Goal: Information Seeking & Learning: Check status

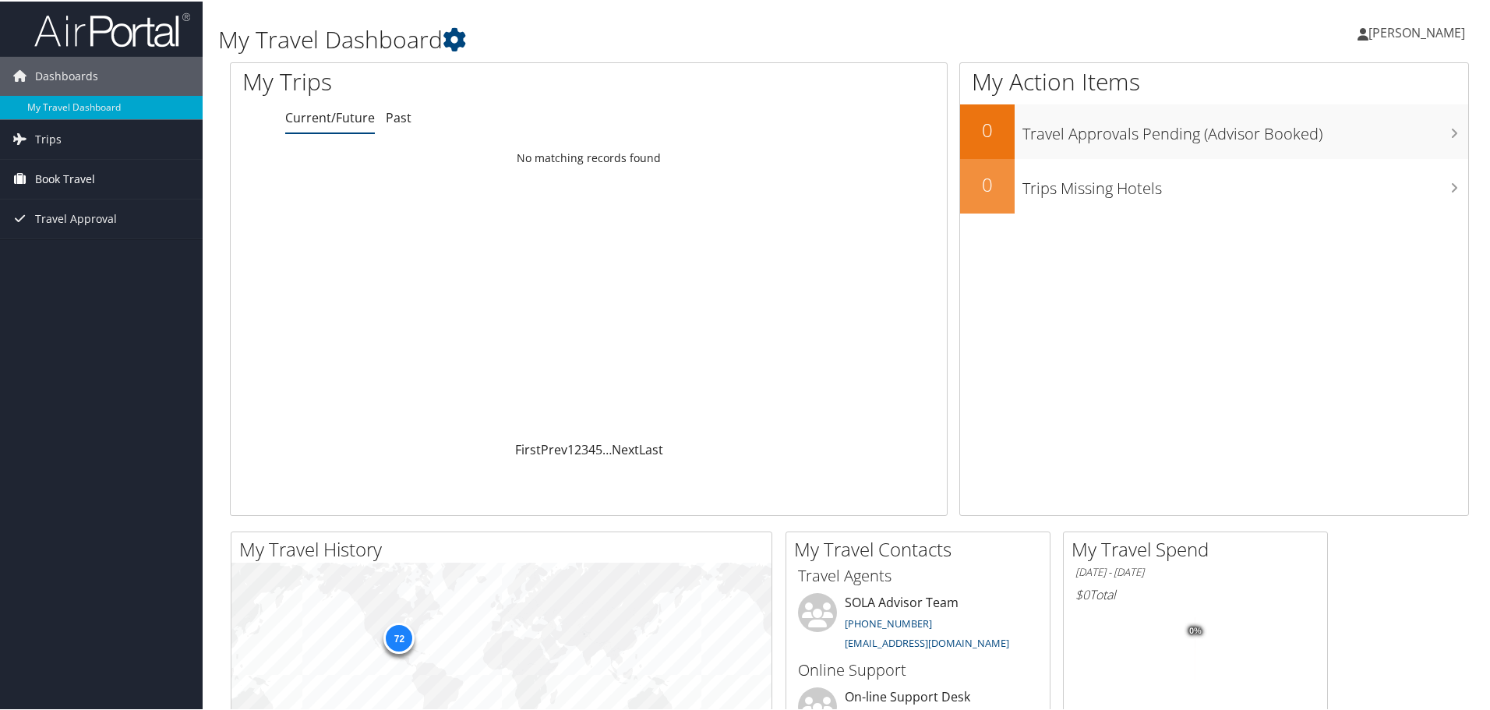
click at [47, 178] on span "Book Travel" at bounding box center [65, 177] width 60 height 39
click at [53, 228] on link "Book/Manage Online Trips" at bounding box center [101, 232] width 203 height 23
click at [56, 137] on span "Trips" at bounding box center [48, 137] width 26 height 39
click at [53, 171] on link "Current/Future Trips" at bounding box center [101, 168] width 203 height 23
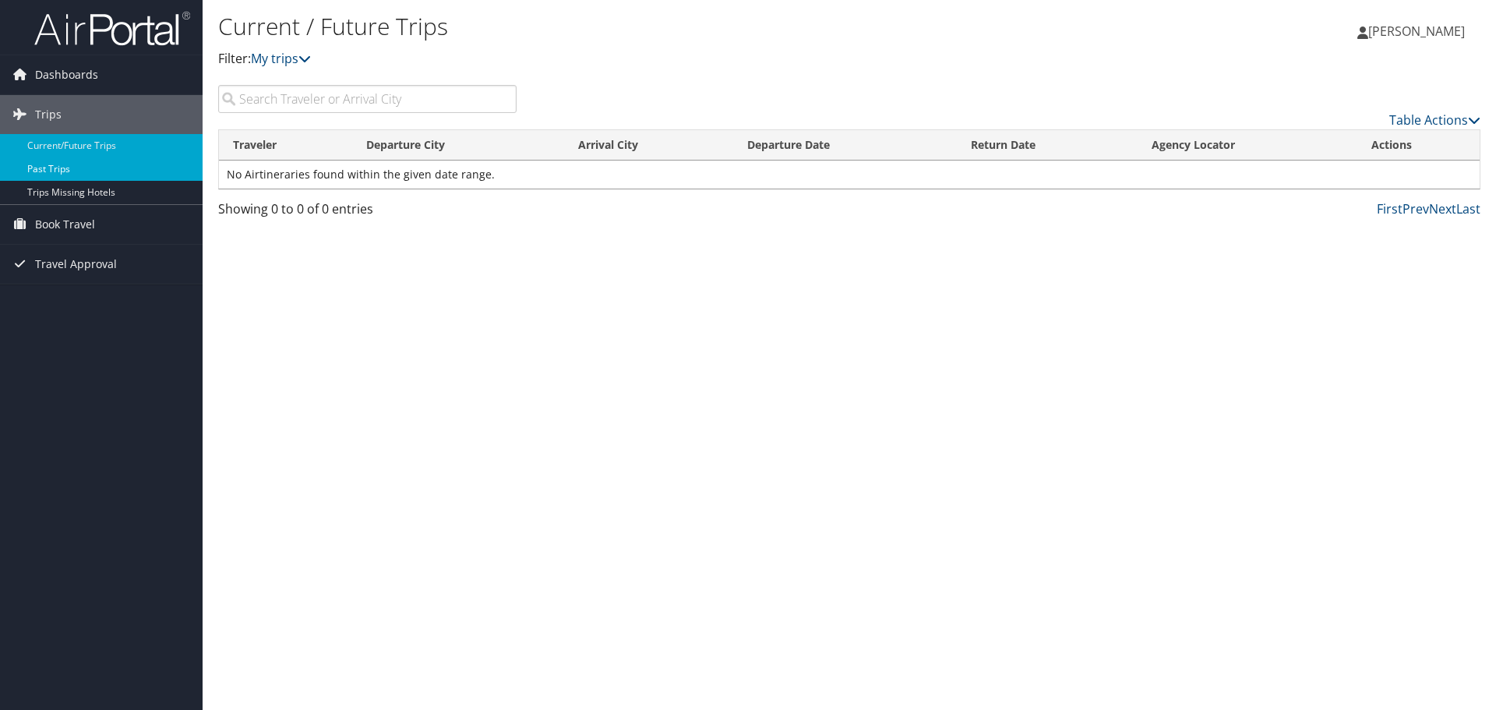
click at [44, 168] on link "Past Trips" at bounding box center [101, 168] width 203 height 23
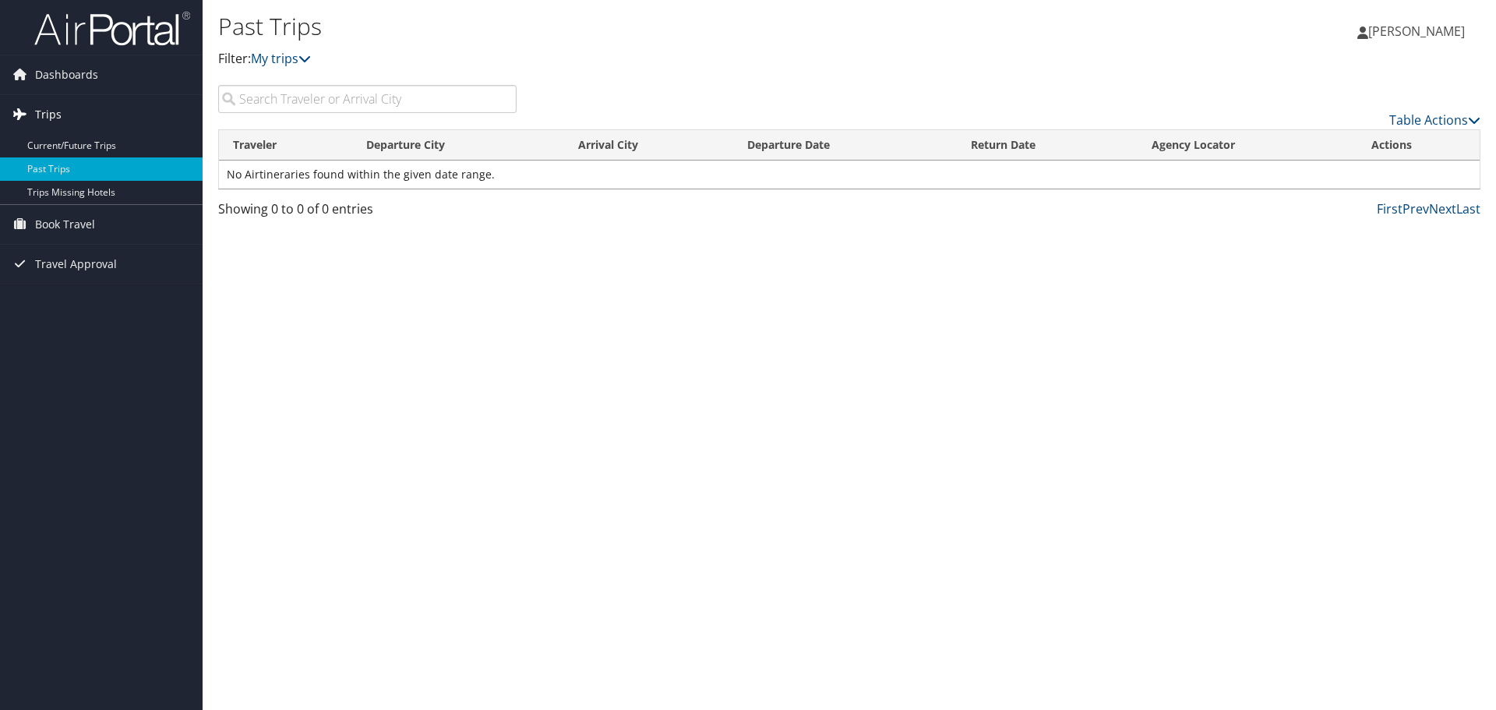
click at [47, 111] on span "Trips" at bounding box center [48, 114] width 26 height 39
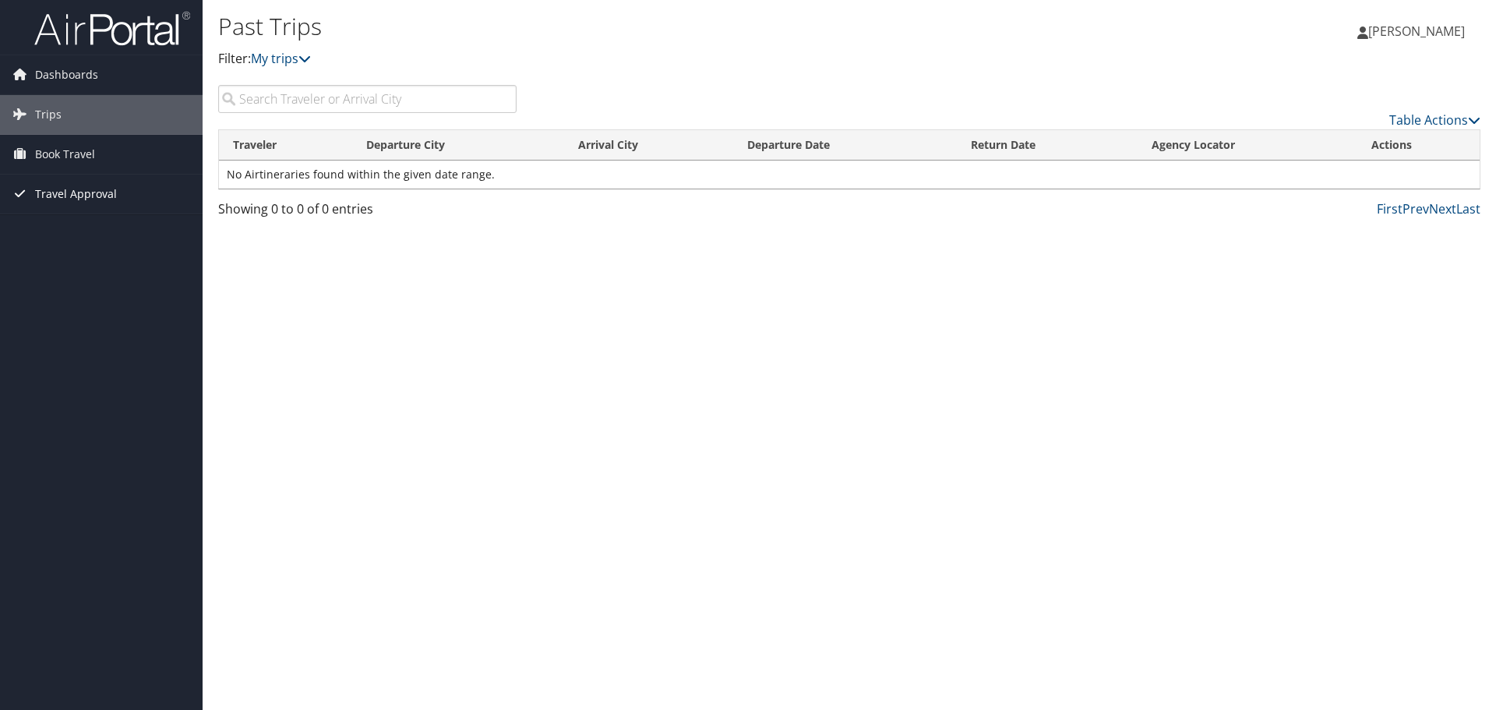
click at [65, 193] on span "Travel Approval" at bounding box center [76, 194] width 82 height 39
click at [76, 273] on link "Canceled Trips" at bounding box center [101, 271] width 203 height 23
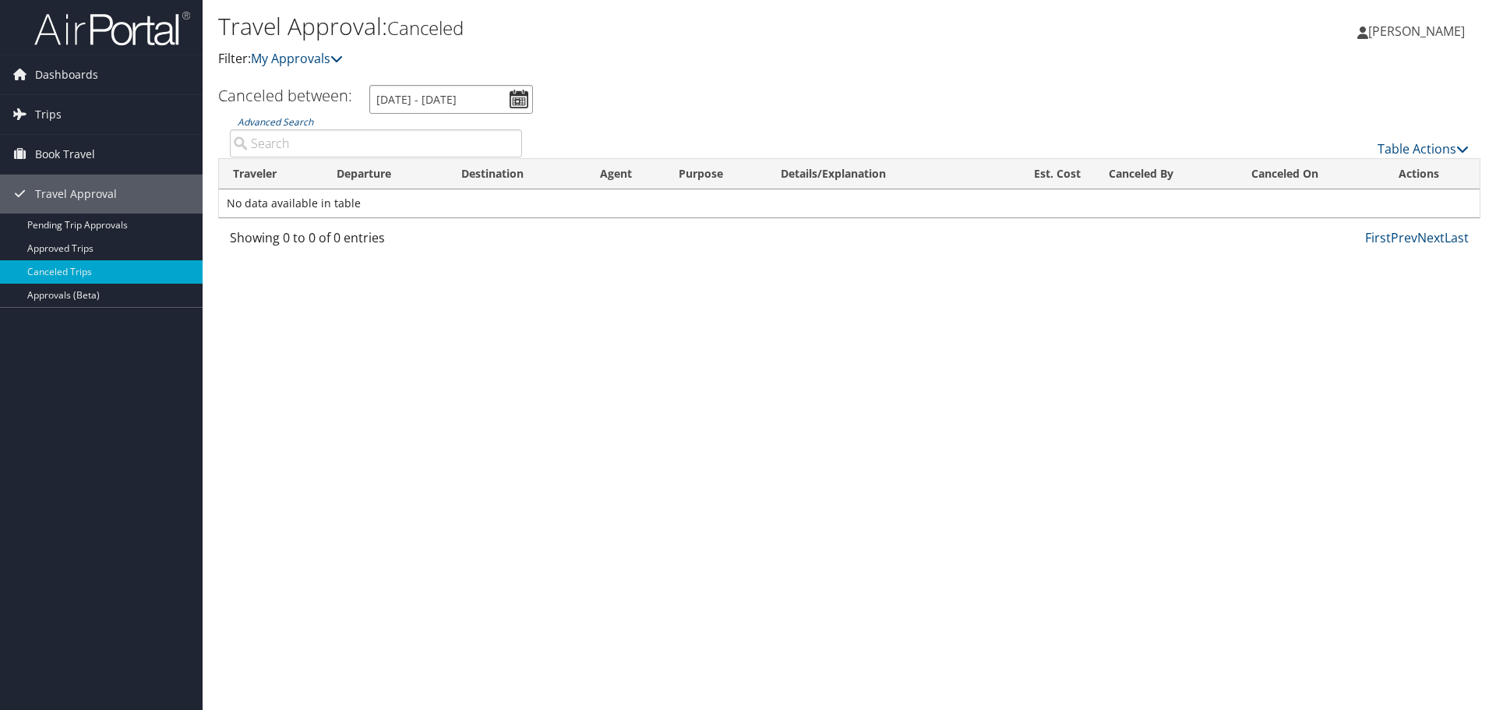
click at [517, 97] on input "8/9/2025 - 9/9/2025" at bounding box center [451, 99] width 164 height 29
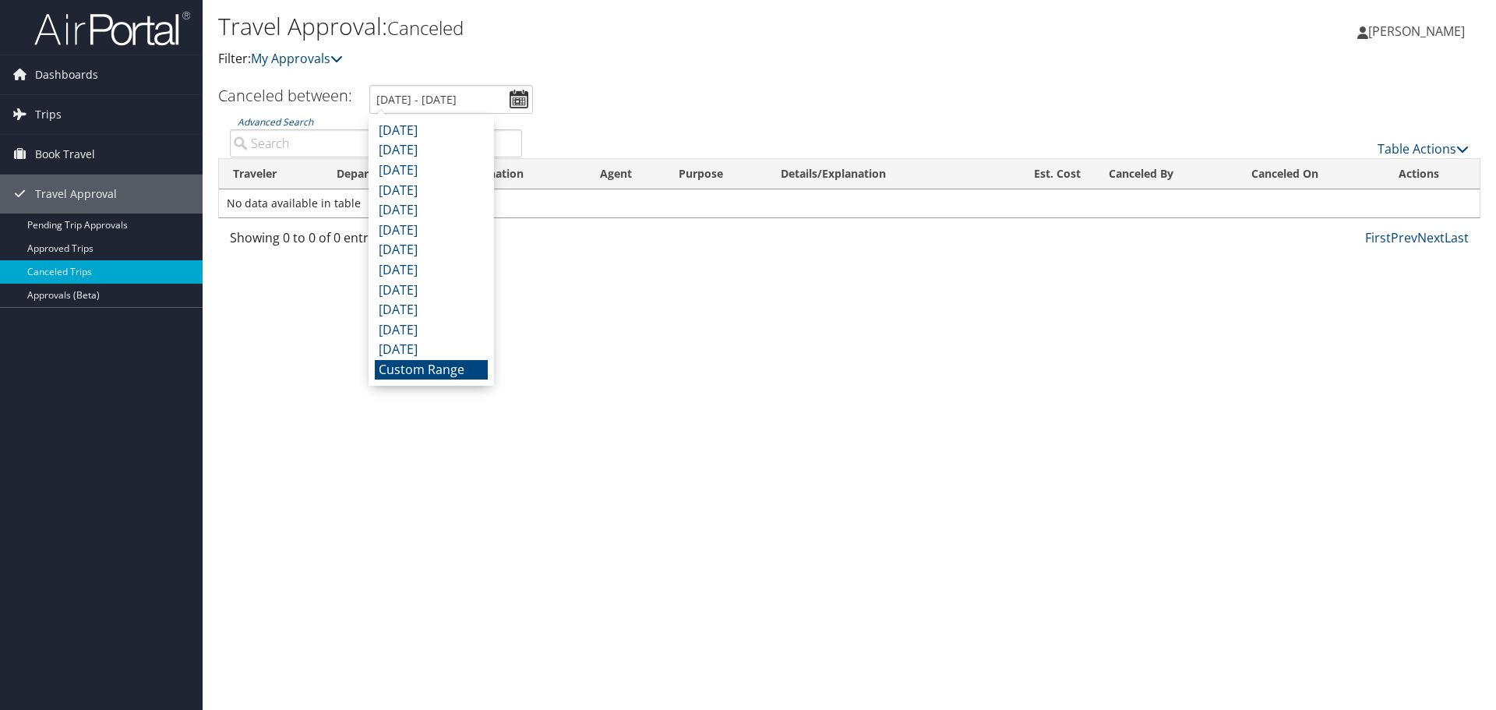
click at [427, 366] on li "Custom Range" at bounding box center [431, 370] width 113 height 20
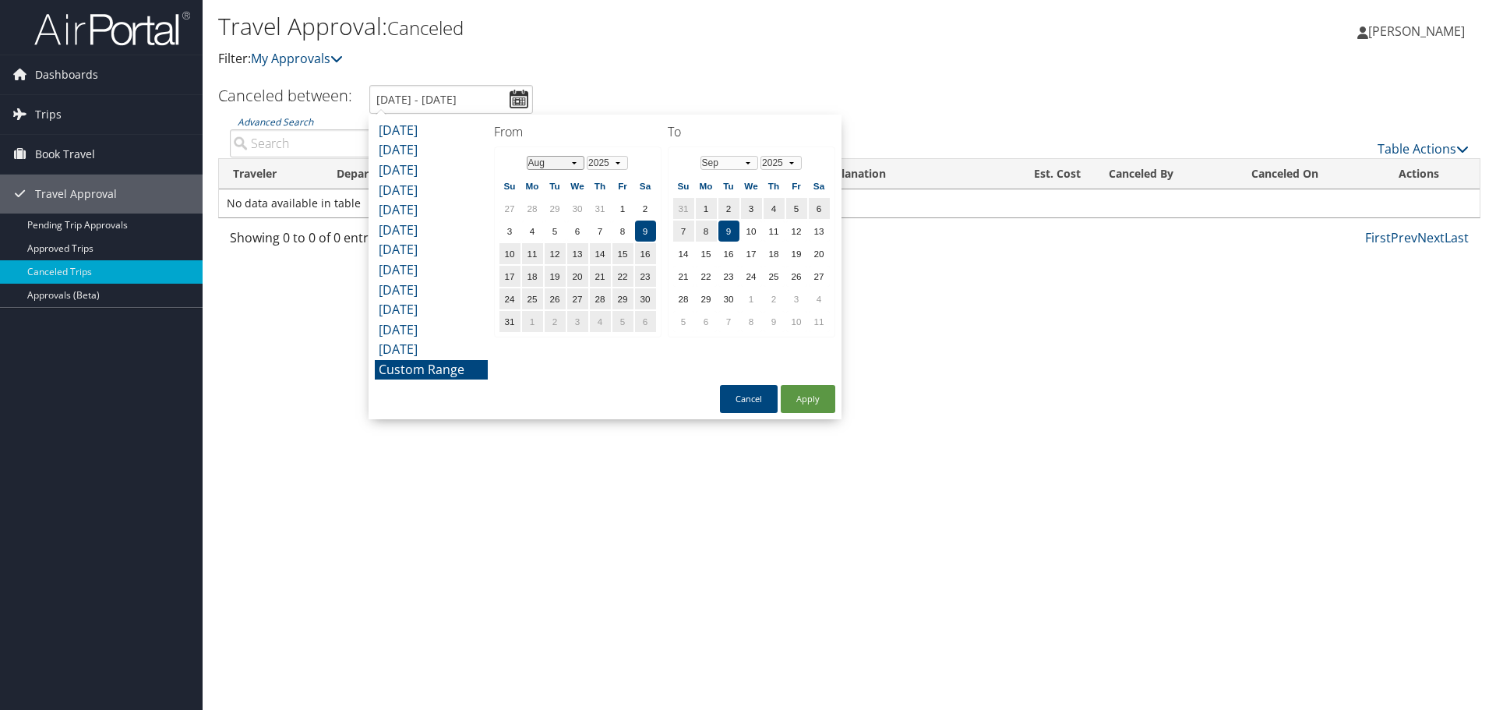
click at [575, 163] on select "Jan Feb Mar Apr May Jun Jul Aug Sep Oct Nov Dec" at bounding box center [556, 163] width 58 height 14
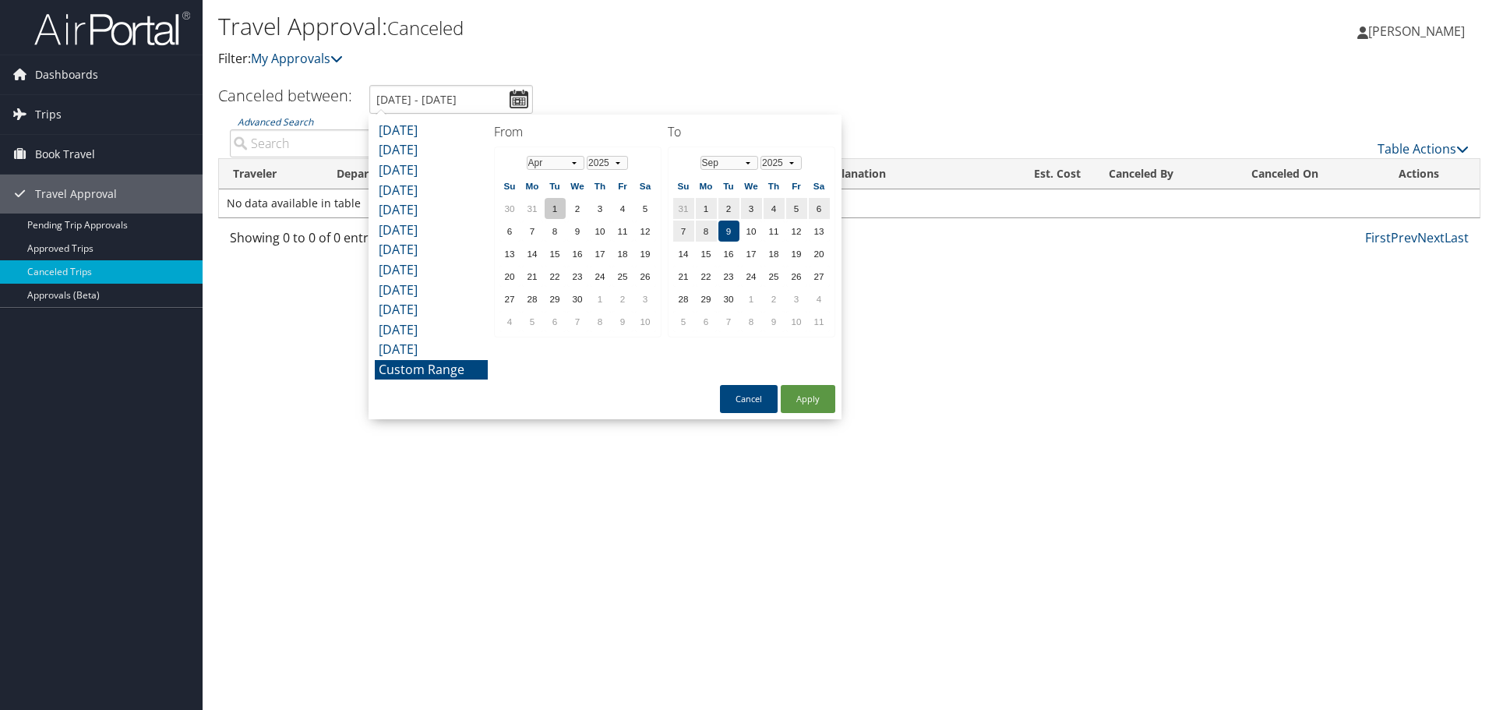
click at [556, 210] on td "1" at bounding box center [555, 208] width 21 height 21
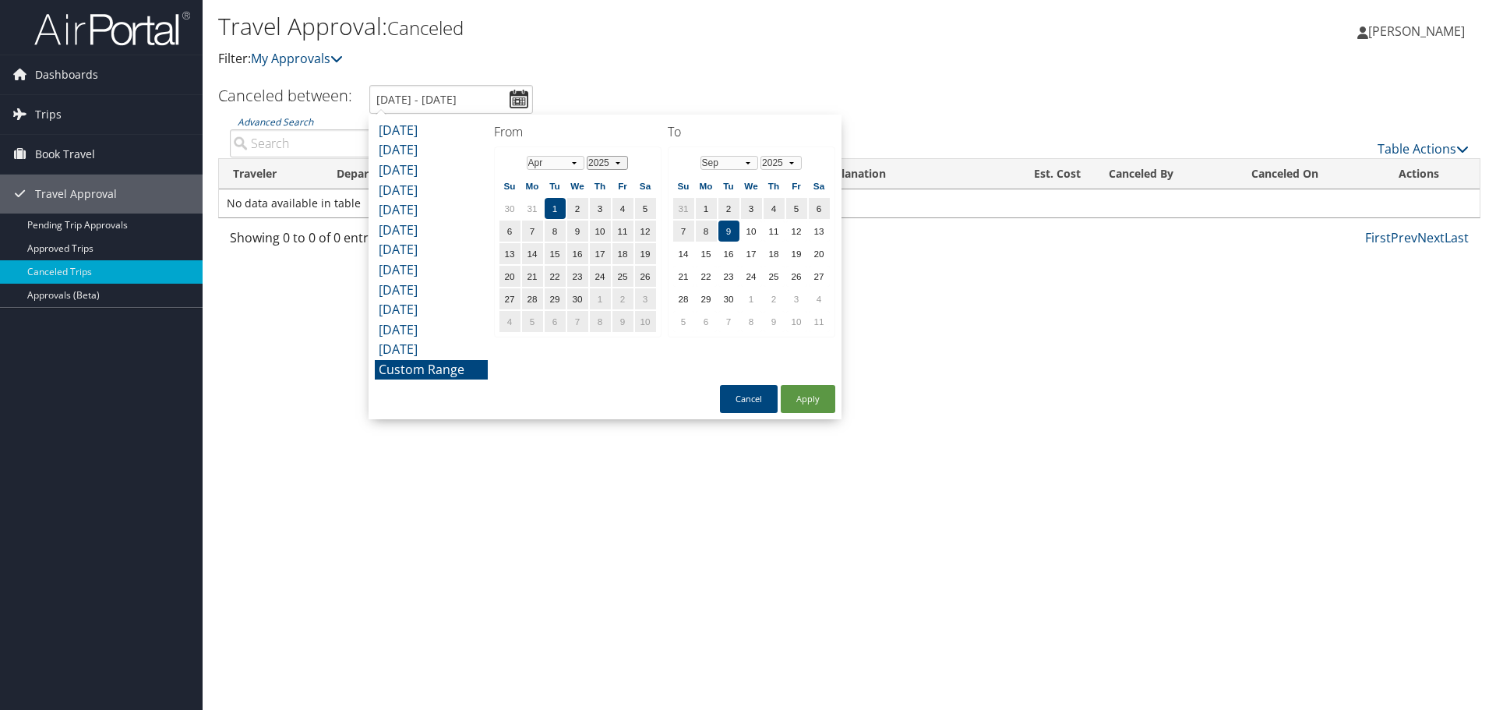
click at [622, 164] on select "1975 1976 1977 1978 1979 1980 1981 1982 1983 1984 1985 1986 1987 1988 1989 1990…" at bounding box center [607, 163] width 41 height 14
click at [587, 156] on select "1975 1976 1977 1978 1979 1980 1981 1982 1983 1984 1985 1986 1987 1988 1989 1990…" at bounding box center [607, 163] width 41 height 14
click at [808, 401] on button "Apply" at bounding box center [808, 399] width 55 height 28
click at [516, 98] on input "4/1/2025 - 9/9/2025" at bounding box center [451, 99] width 164 height 29
click at [571, 161] on select "Jan Feb Mar Apr May Jun Jul Aug Sep Oct Nov Dec" at bounding box center [556, 163] width 58 height 14
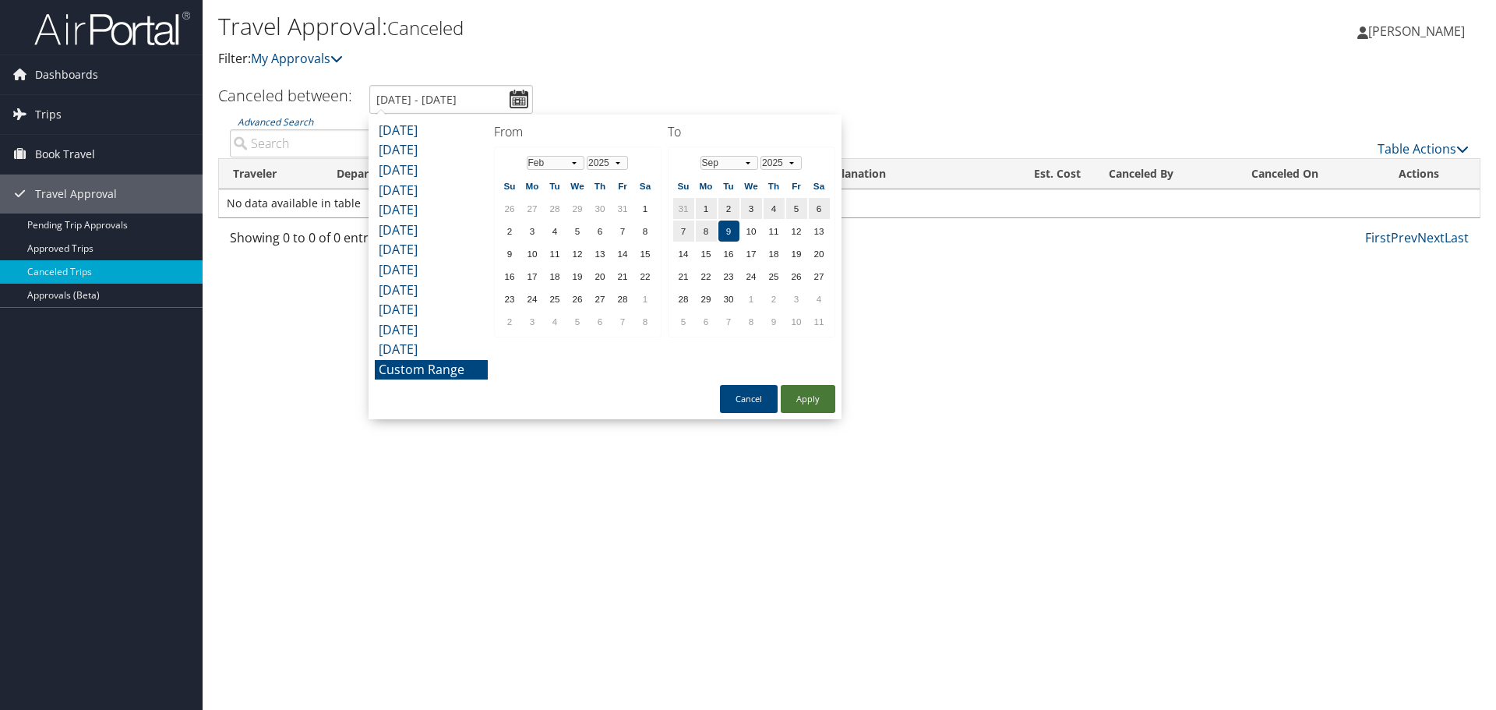
click at [808, 404] on button "Apply" at bounding box center [808, 399] width 55 height 28
type input "4/1/2025 - 9/9/2025"
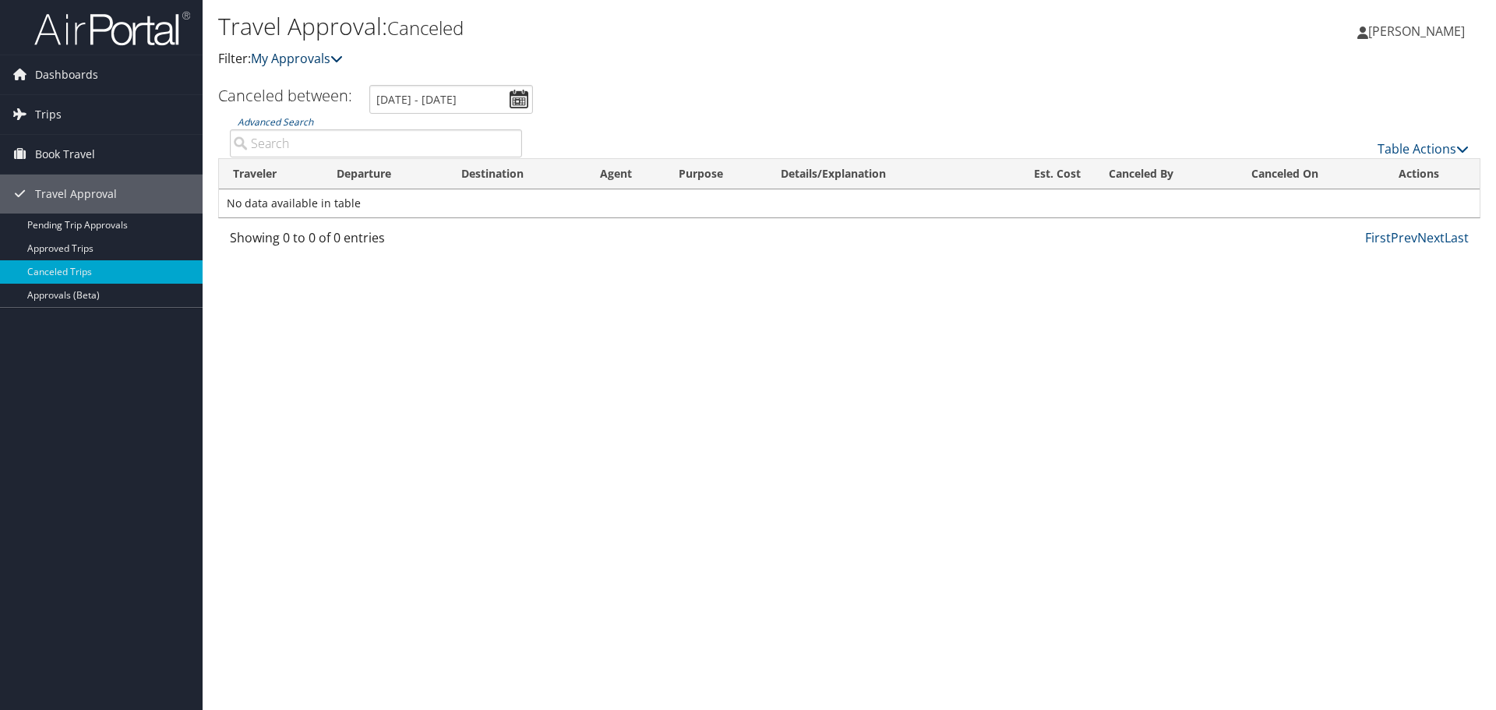
click at [337, 55] on icon at bounding box center [336, 58] width 12 height 12
click at [343, 55] on icon at bounding box center [336, 58] width 12 height 12
click at [387, 428] on div "Travel Approval: Canceled Filter: My Approvals Steven Hicks Steven Hicks My Set…" at bounding box center [850, 355] width 1294 height 710
click at [56, 294] on link "Approvals (Beta)" at bounding box center [101, 295] width 203 height 23
click at [61, 74] on span "Dashboards" at bounding box center [66, 74] width 63 height 39
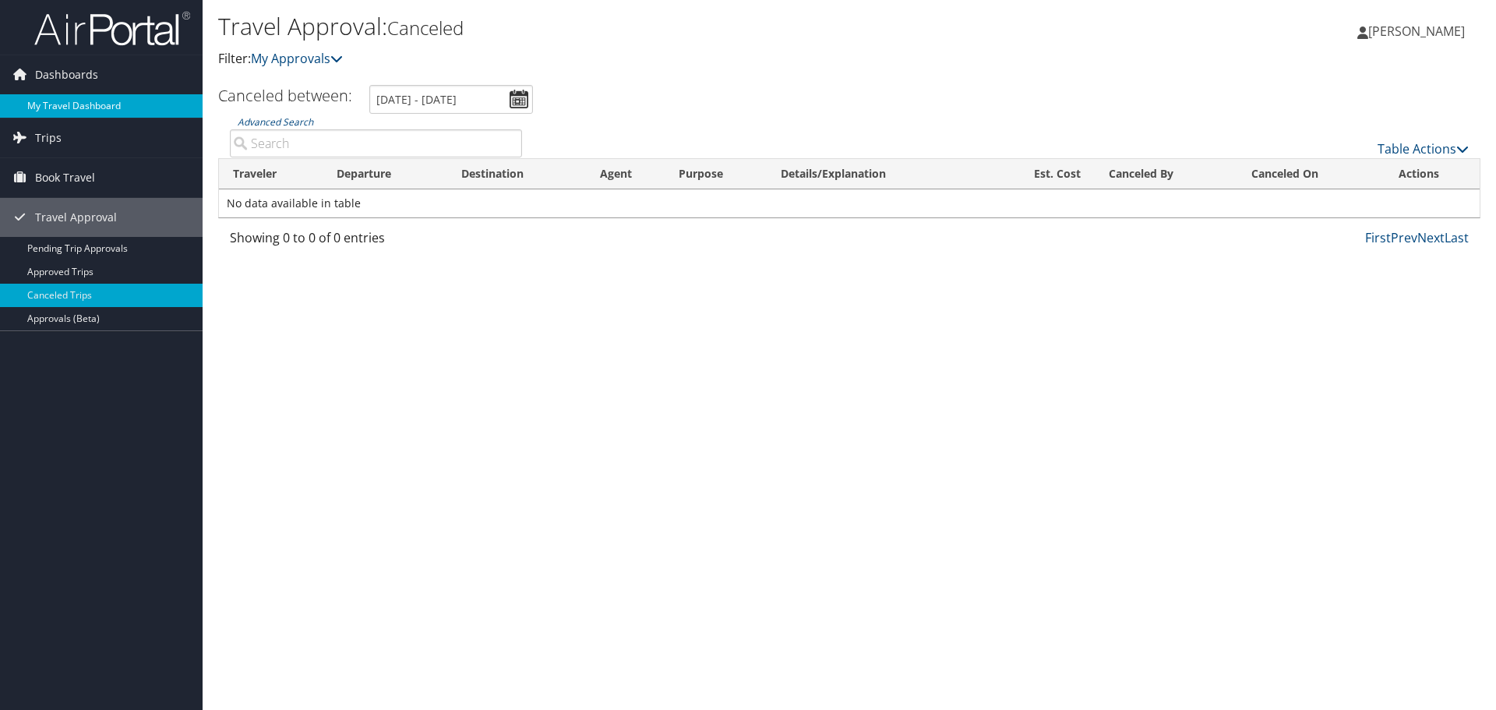
click at [55, 105] on link "My Travel Dashboard" at bounding box center [101, 105] width 203 height 23
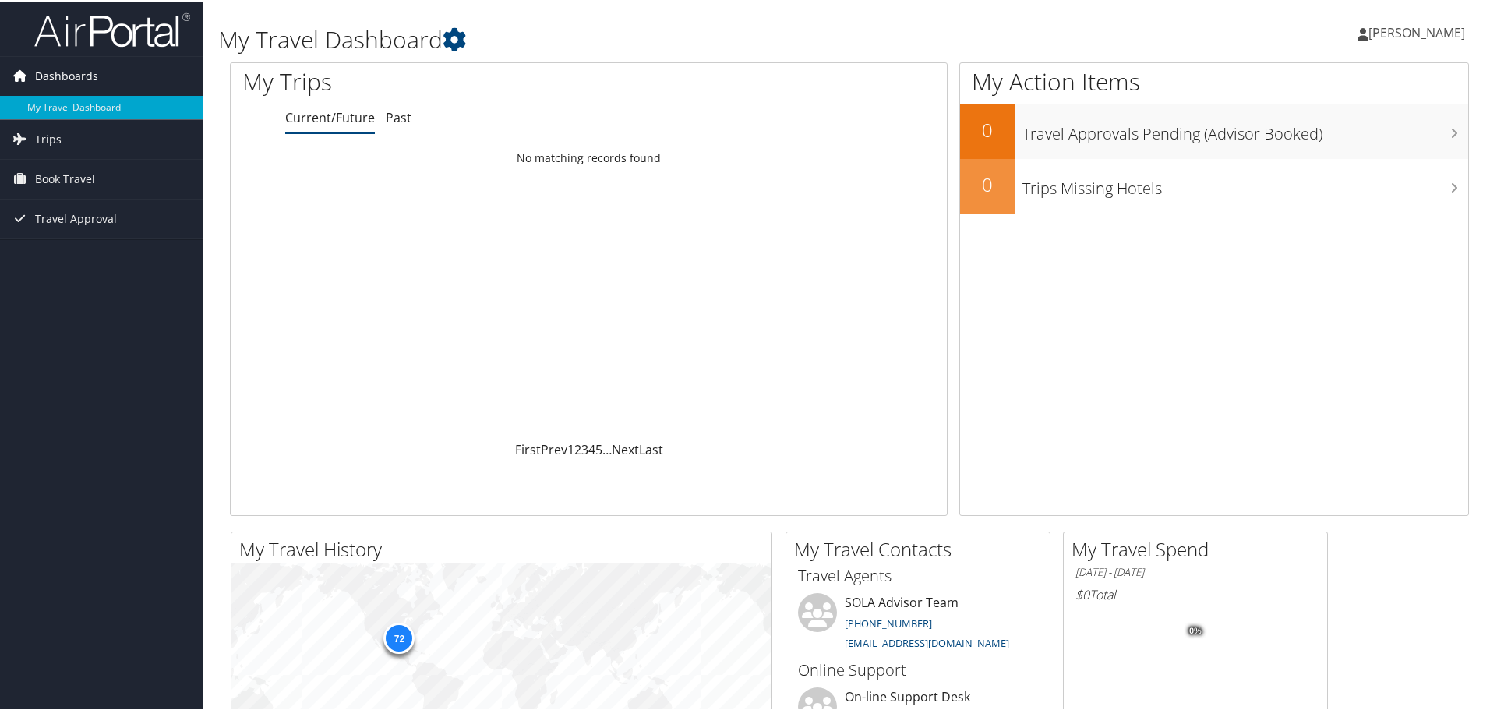
click at [60, 72] on span "Dashboards" at bounding box center [66, 74] width 63 height 39
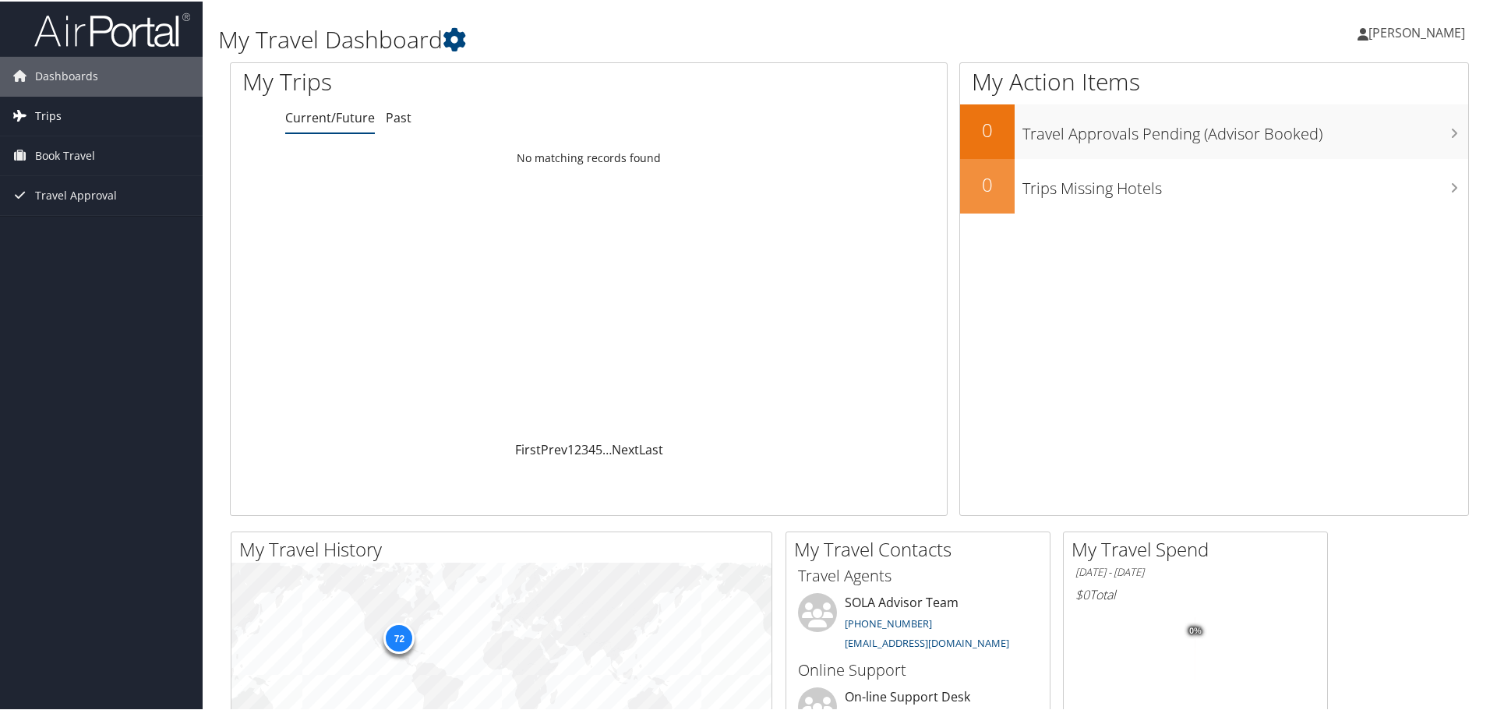
click at [51, 110] on span "Trips" at bounding box center [48, 114] width 26 height 39
click at [45, 223] on span "Book Travel" at bounding box center [65, 224] width 60 height 39
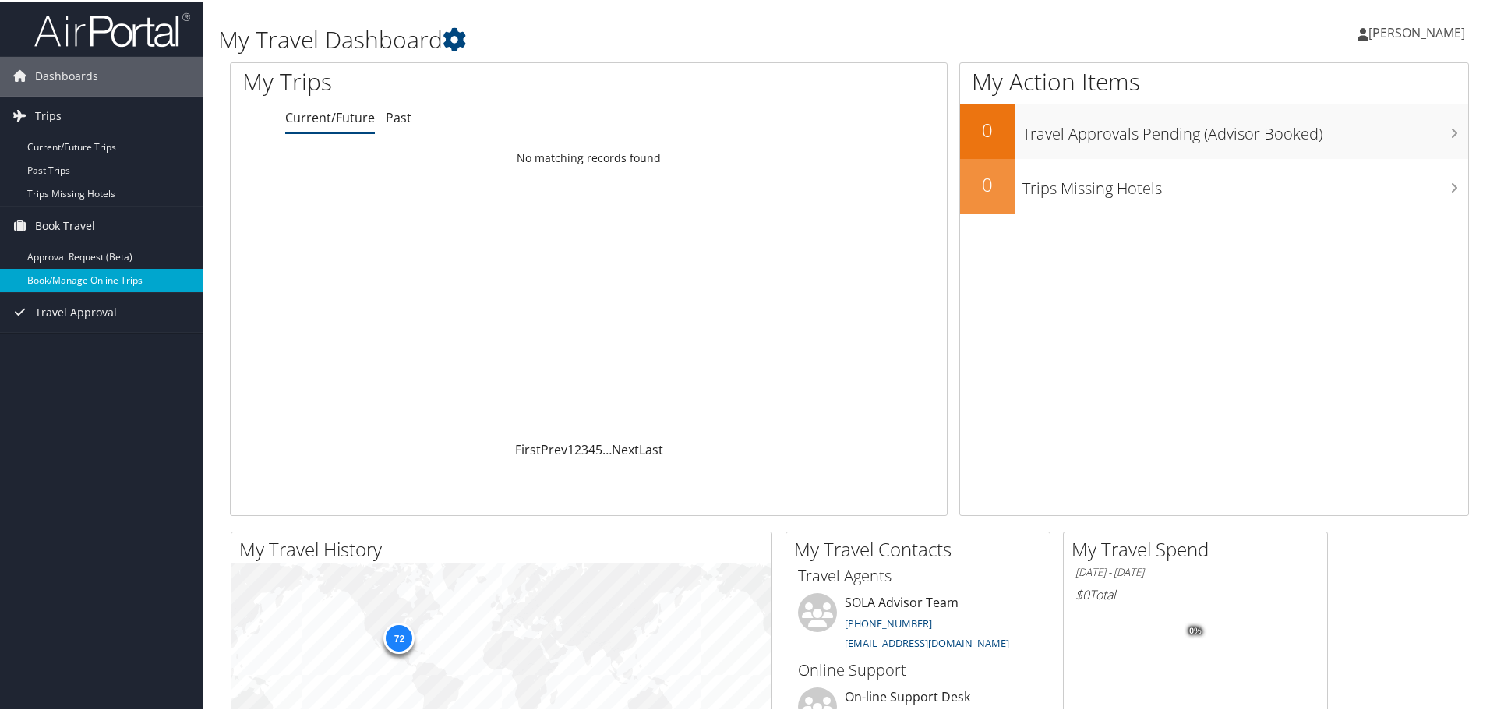
click at [51, 275] on link "Book/Manage Online Trips" at bounding box center [101, 278] width 203 height 23
click at [1417, 31] on span "[PERSON_NAME]" at bounding box center [1417, 31] width 97 height 17
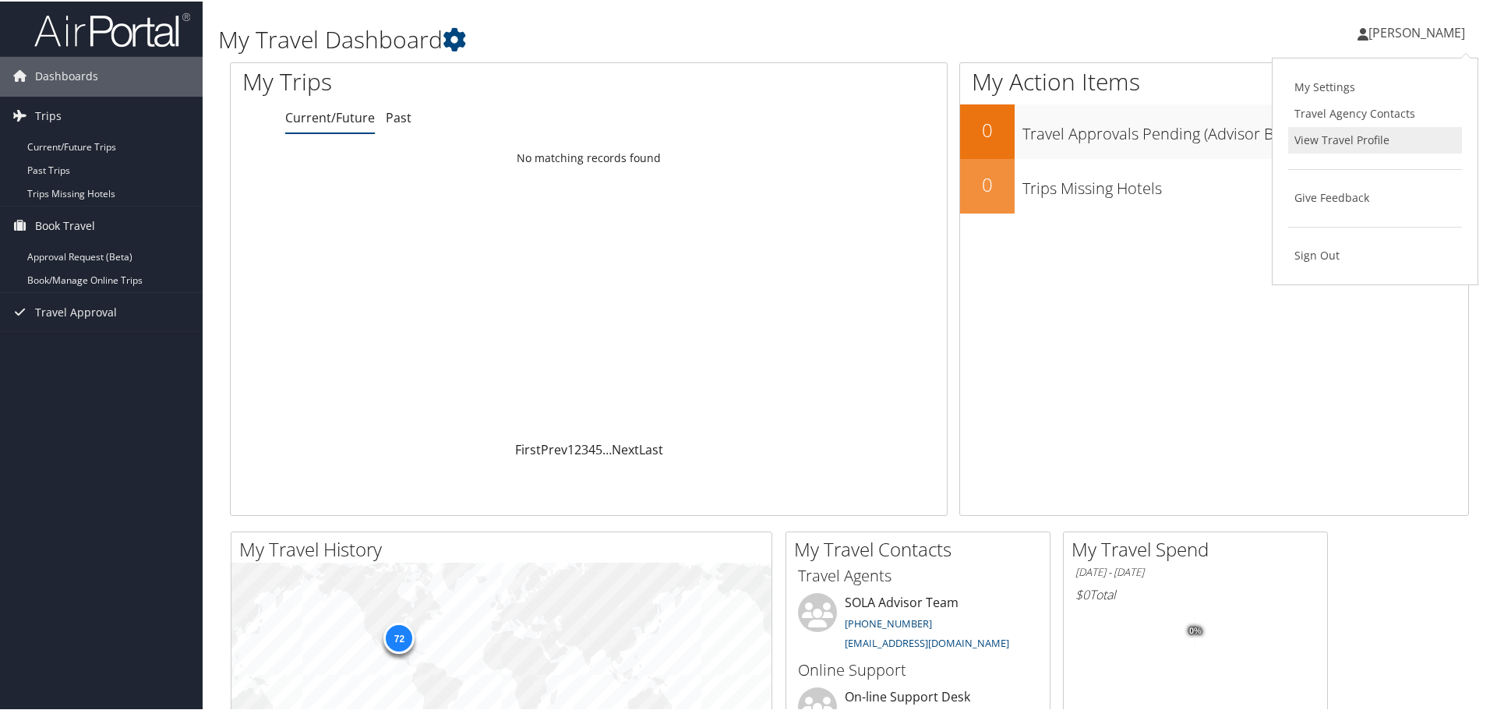
click at [1325, 136] on link "View Travel Profile" at bounding box center [1375, 138] width 174 height 26
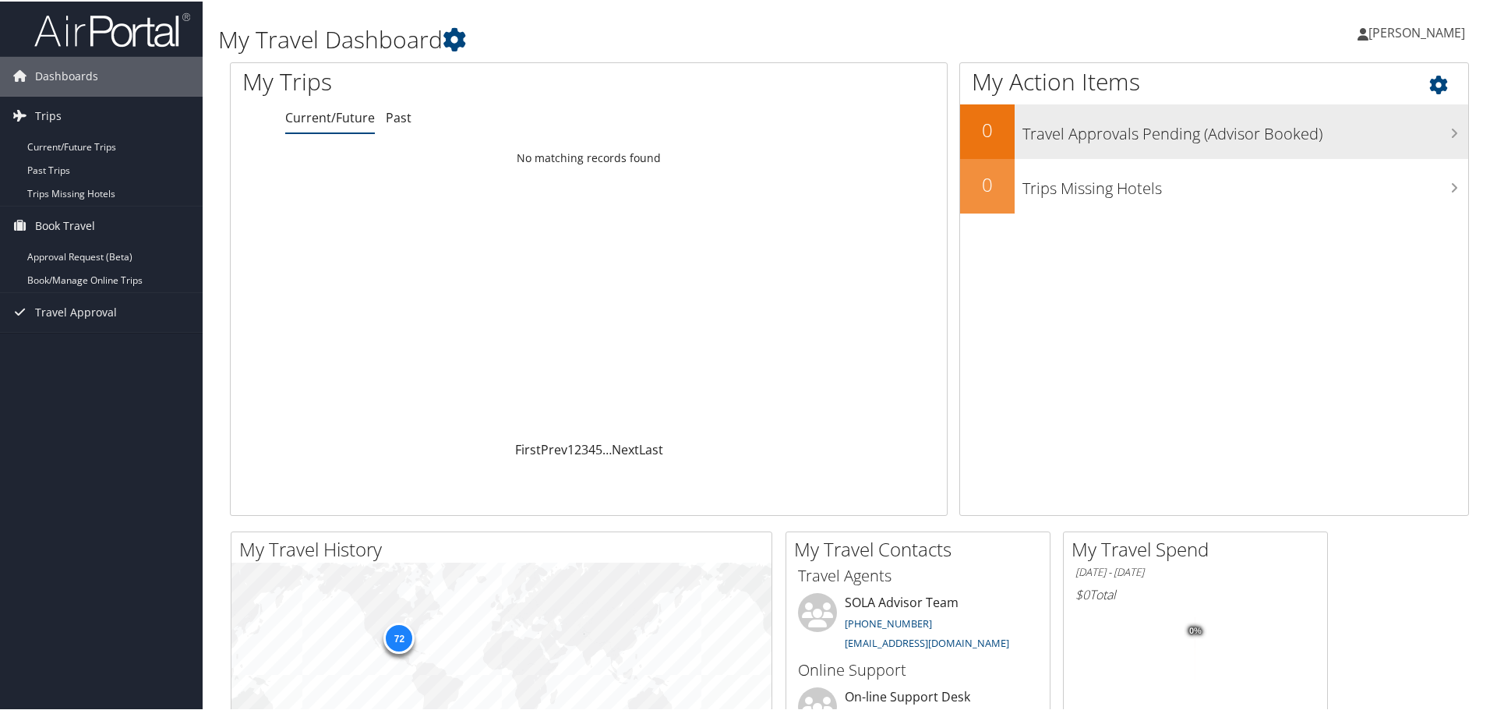
click at [1111, 138] on h3 "Travel Approvals Pending (Advisor Booked)" at bounding box center [1245, 129] width 446 height 30
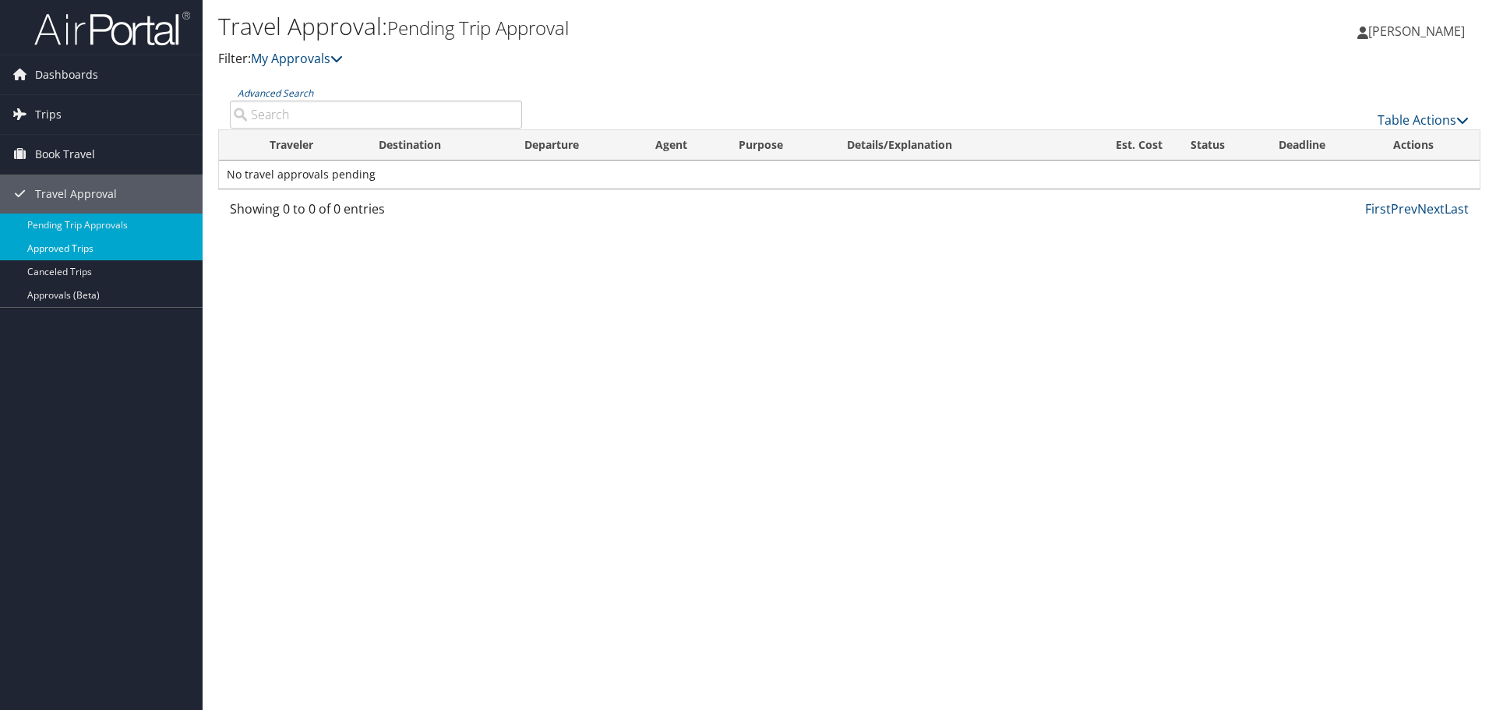
click at [85, 248] on link "Approved Trips" at bounding box center [101, 248] width 203 height 23
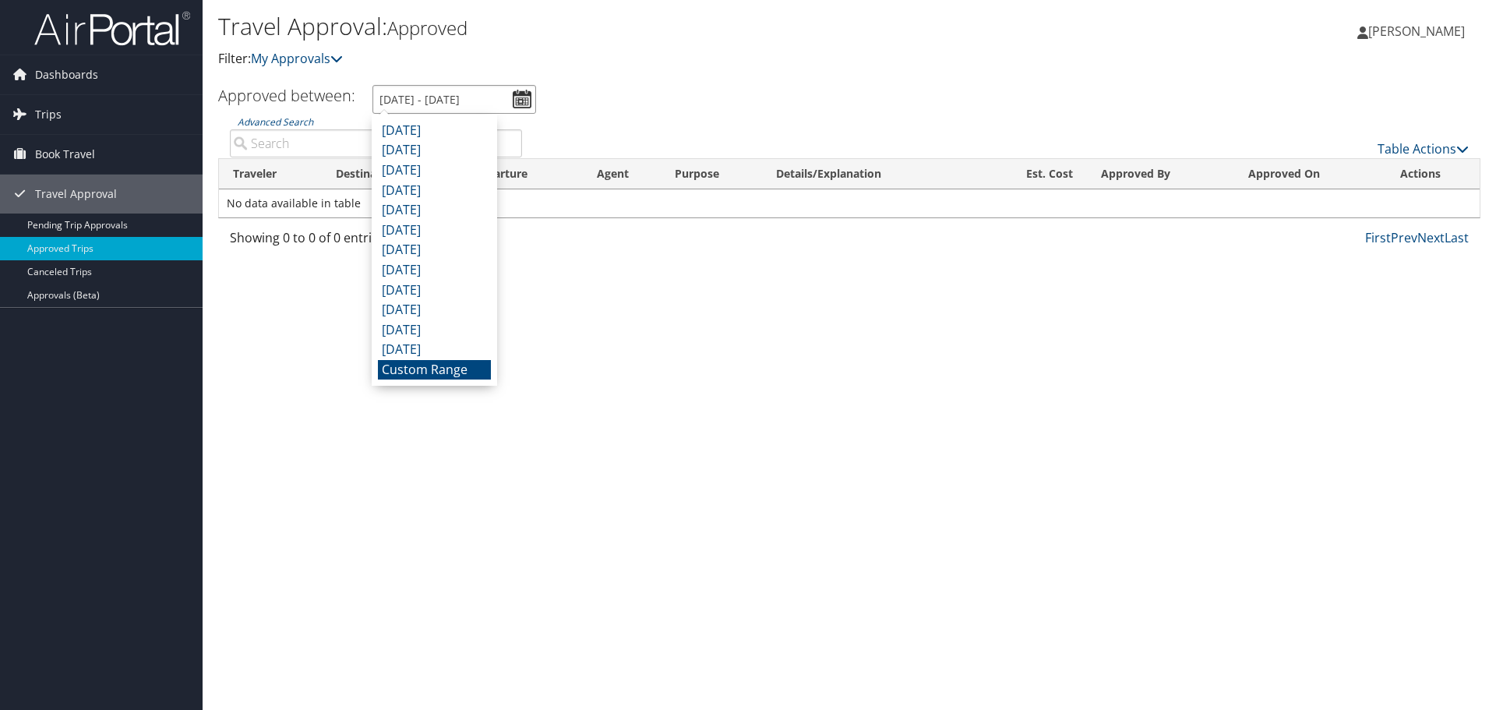
click at [528, 100] on input "[DATE] - [DATE]" at bounding box center [455, 99] width 164 height 29
click at [421, 373] on li "Custom Range" at bounding box center [434, 370] width 113 height 20
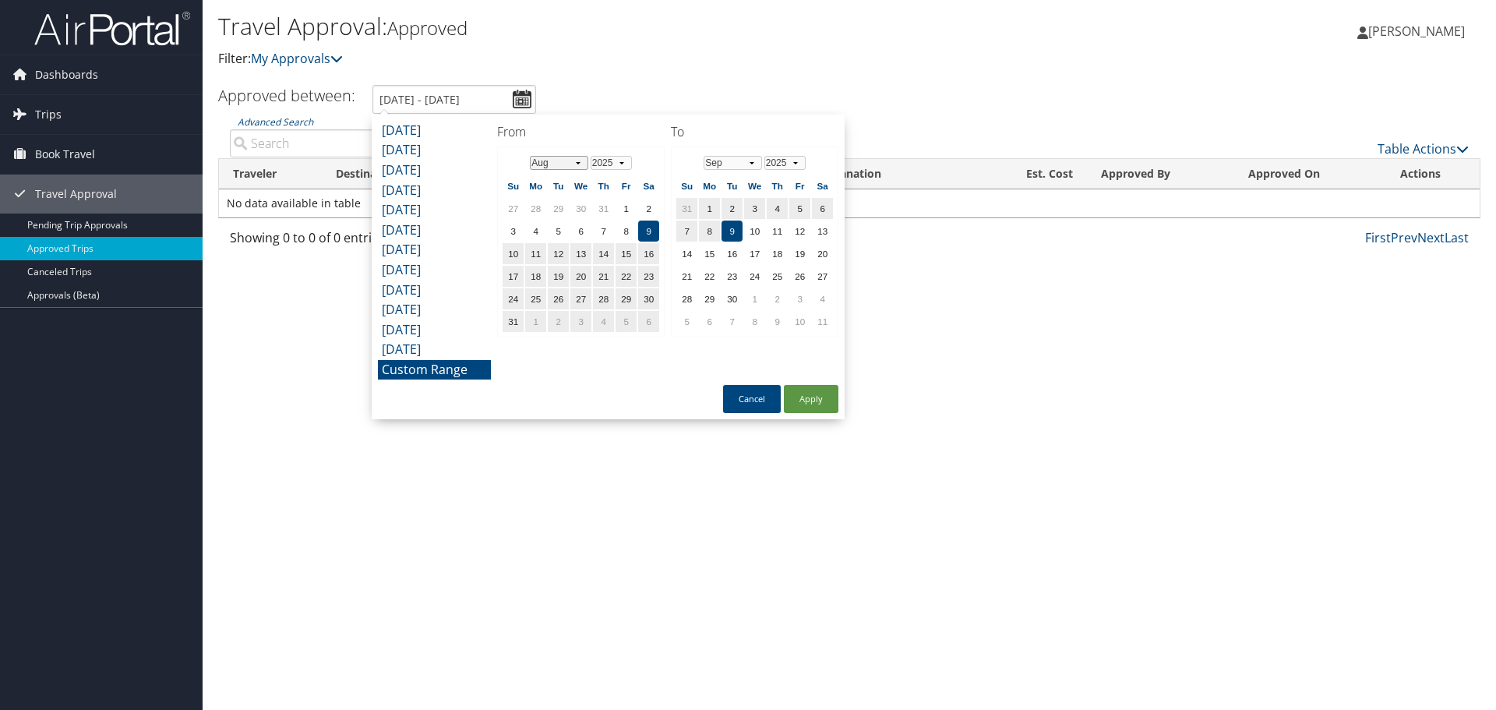
click at [577, 164] on select "Jan Feb Mar Apr May Jun [DATE] Aug Sep Oct Nov Dec" at bounding box center [559, 163] width 58 height 14
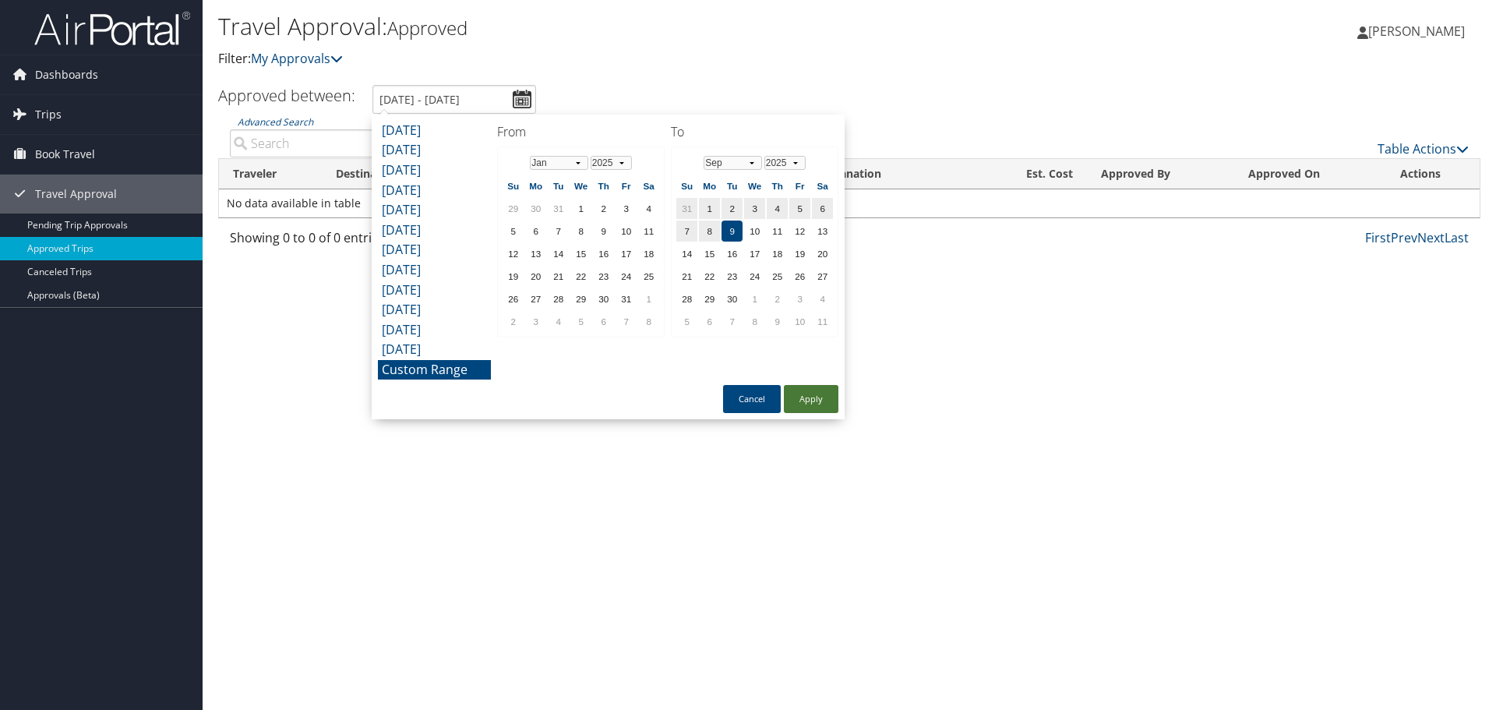
click at [811, 401] on button "Apply" at bounding box center [811, 399] width 55 height 28
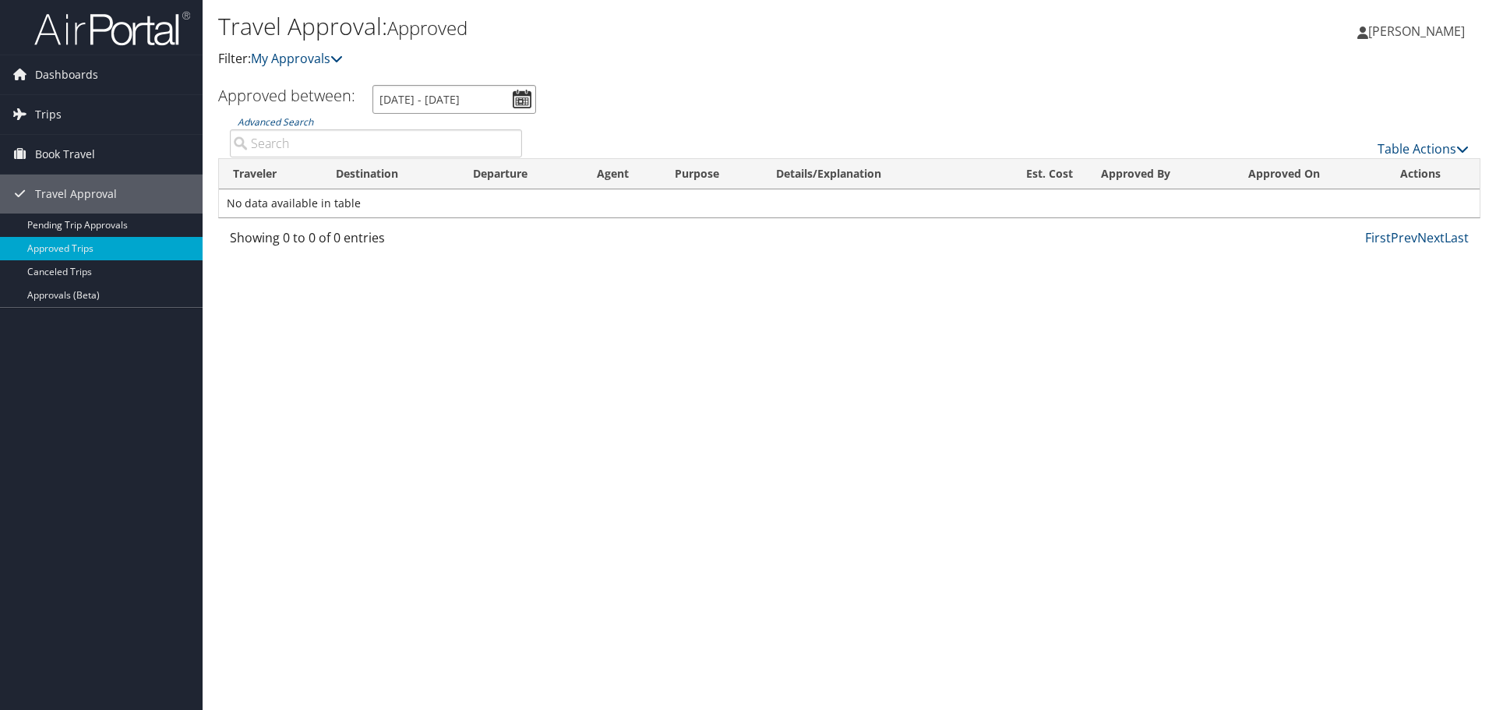
click at [526, 99] on input "[DATE] - [DATE]" at bounding box center [455, 99] width 164 height 29
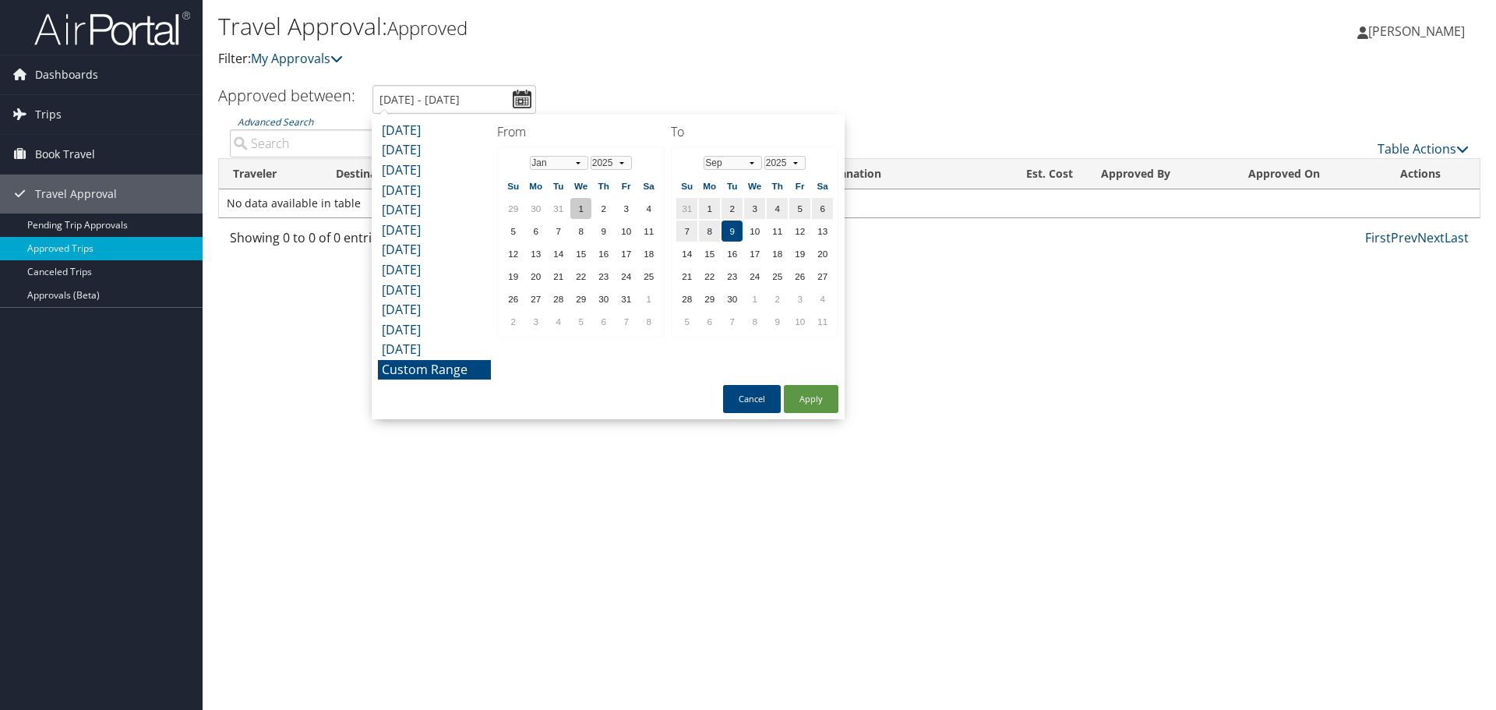
click at [577, 207] on td "1" at bounding box center [580, 208] width 21 height 21
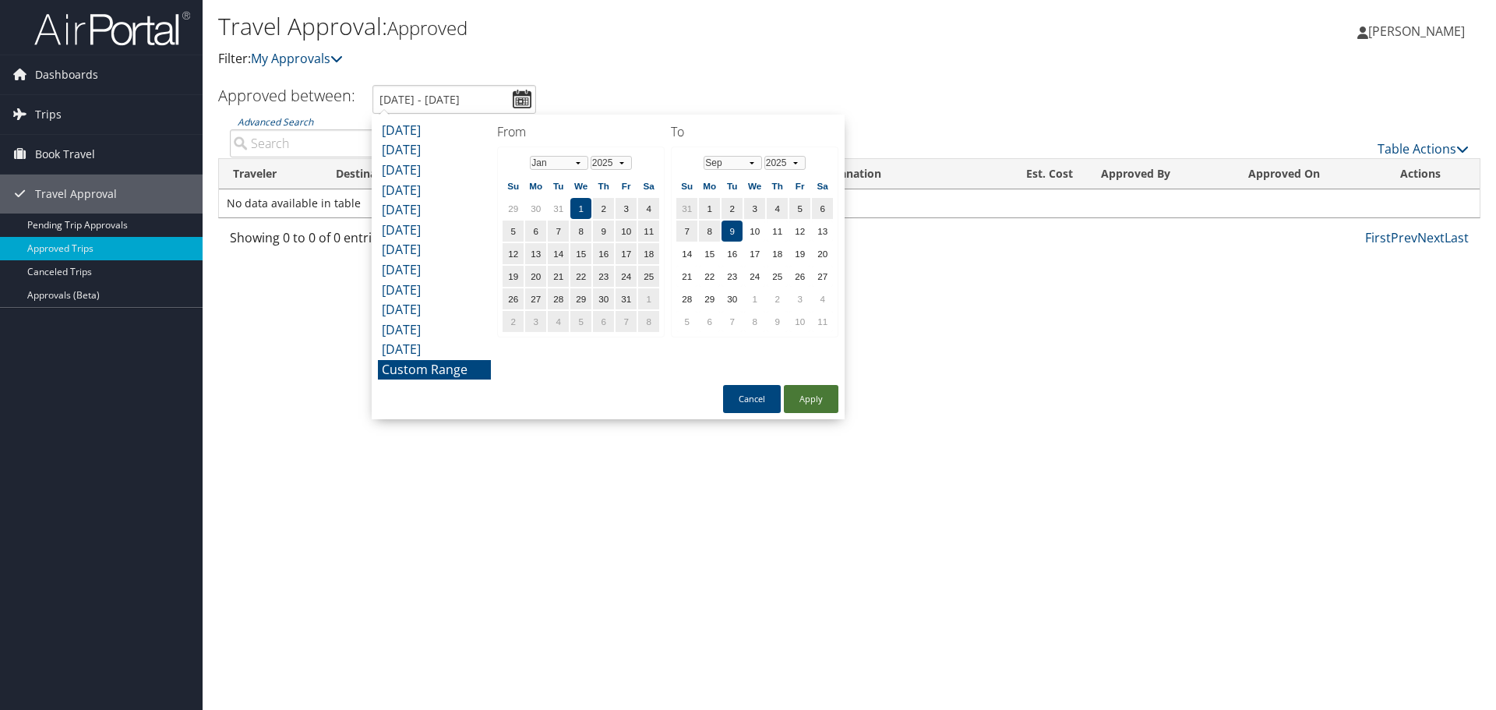
click at [815, 395] on button "Apply" at bounding box center [811, 399] width 55 height 28
type input "[DATE] - [DATE]"
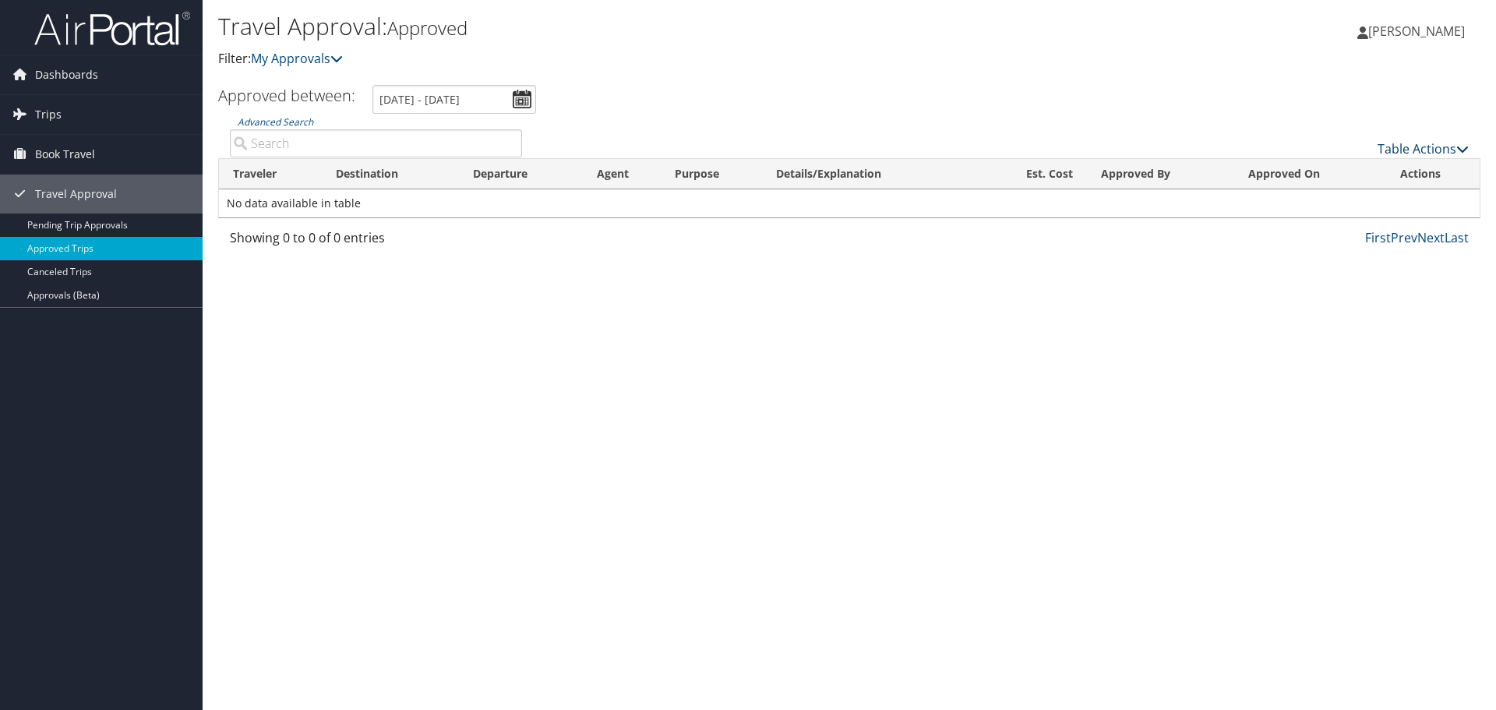
click at [1436, 150] on link "Table Actions" at bounding box center [1423, 148] width 91 height 17
click at [1185, 390] on div at bounding box center [748, 355] width 1496 height 710
click at [58, 265] on link "Canceled Trips" at bounding box center [101, 271] width 203 height 23
click at [515, 94] on input "8/9/2025 - 9/9/2025" at bounding box center [451, 99] width 164 height 29
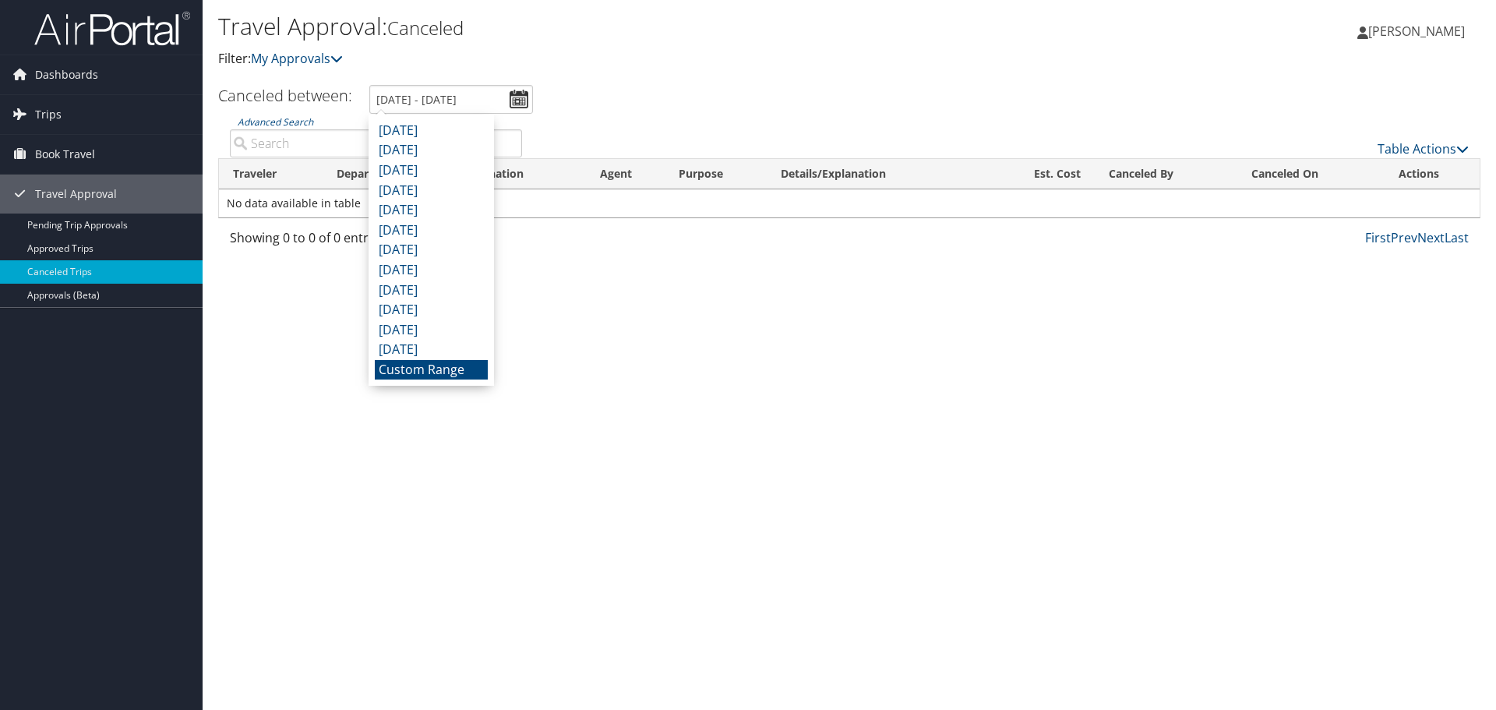
click at [421, 369] on li "Custom Range" at bounding box center [431, 370] width 113 height 20
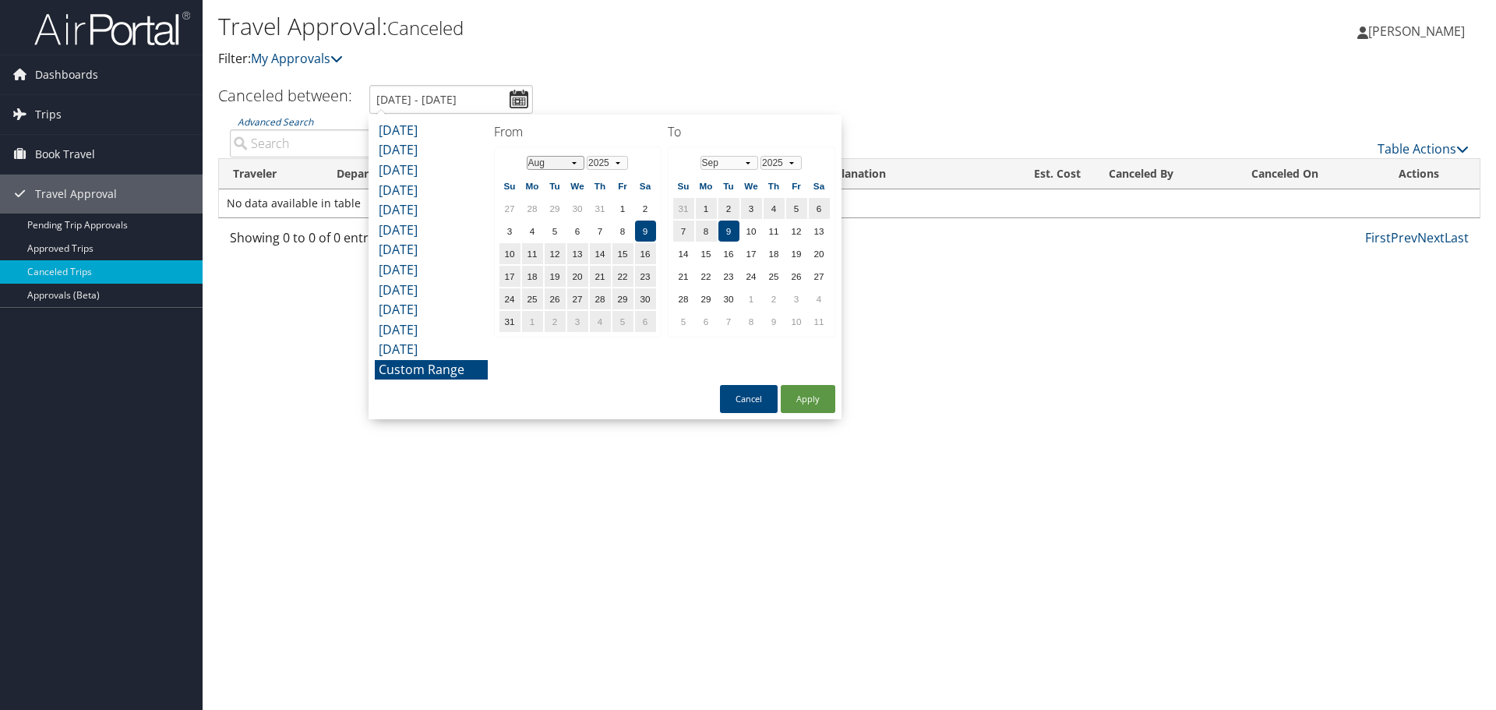
click at [575, 165] on select "Jan Feb Mar Apr May Jun [DATE] Aug Sep Oct Nov Dec" at bounding box center [556, 163] width 58 height 14
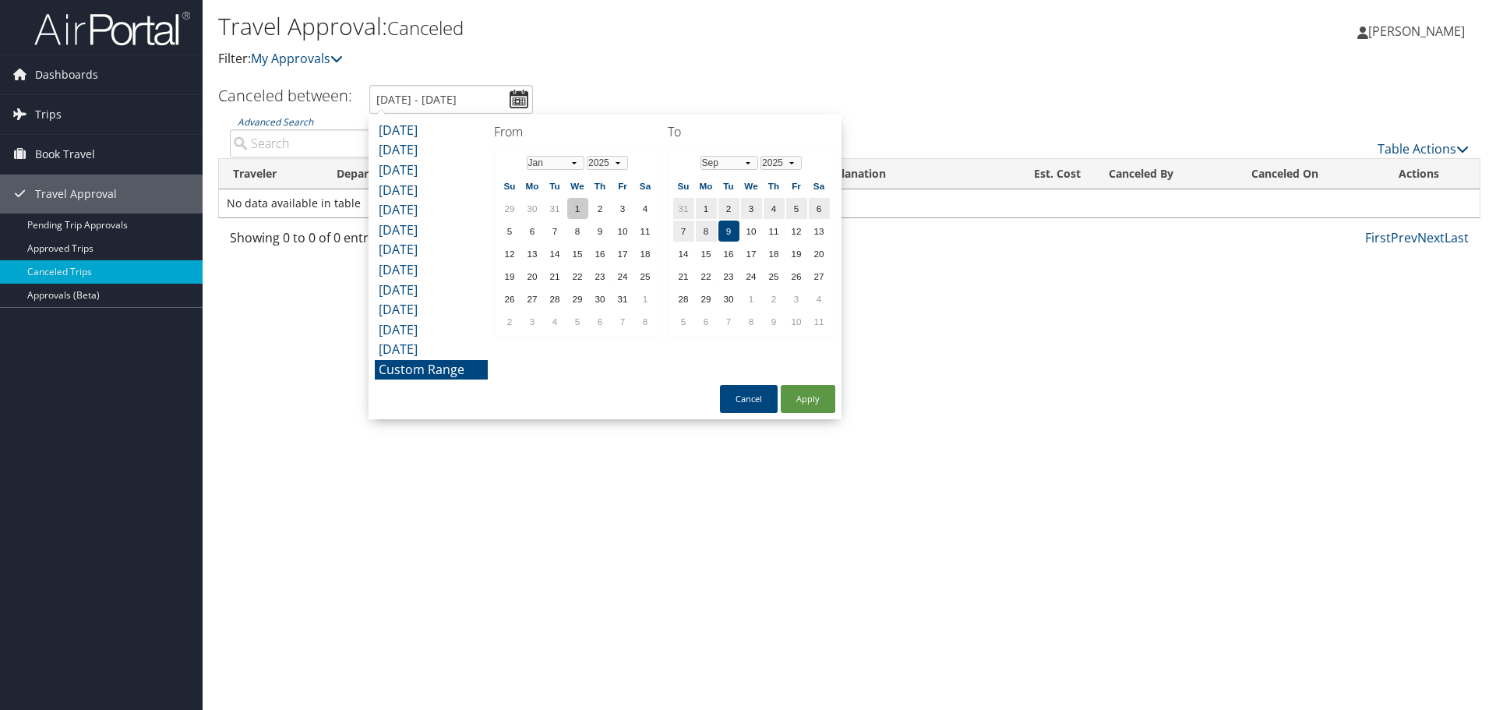
click at [577, 203] on td "1" at bounding box center [577, 208] width 21 height 21
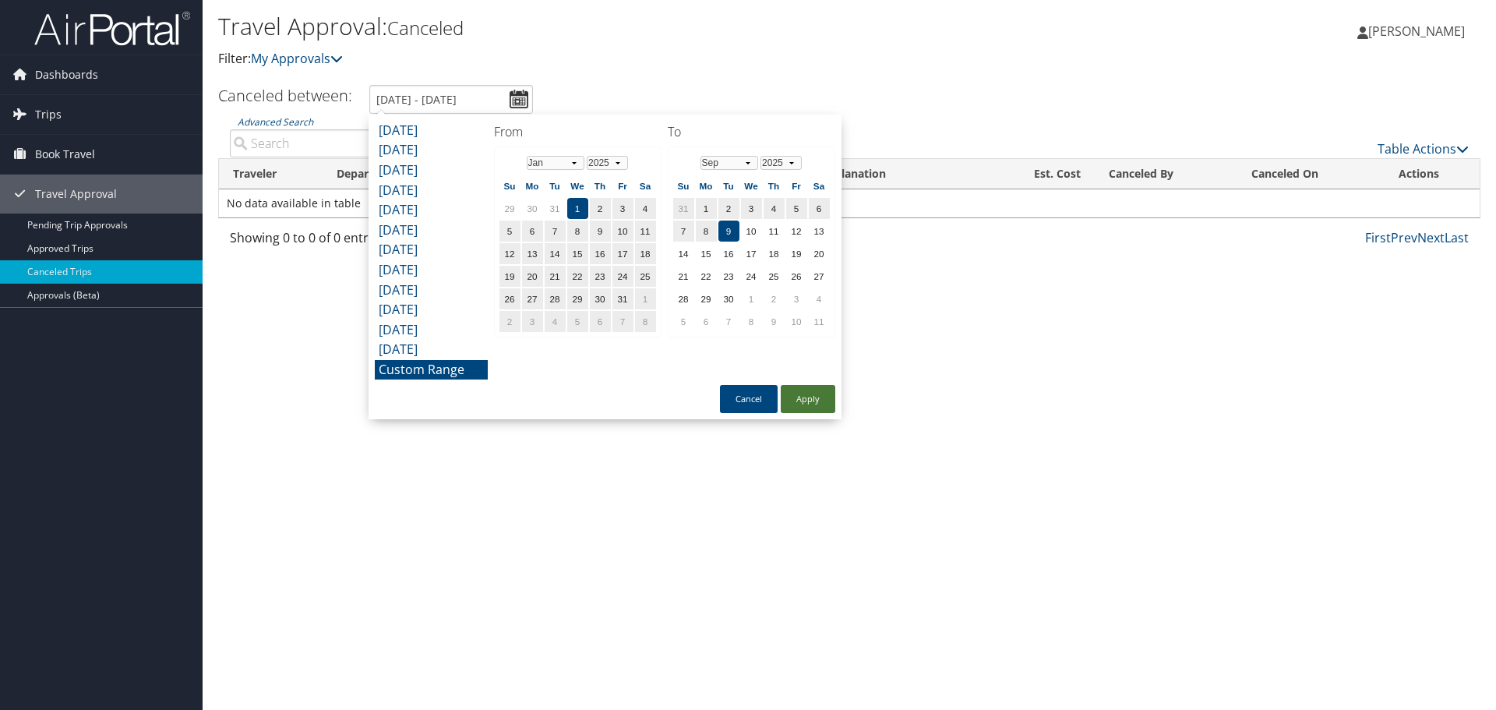
click at [816, 394] on button "Apply" at bounding box center [808, 399] width 55 height 28
type input "1/1/2025 - 9/9/2025"
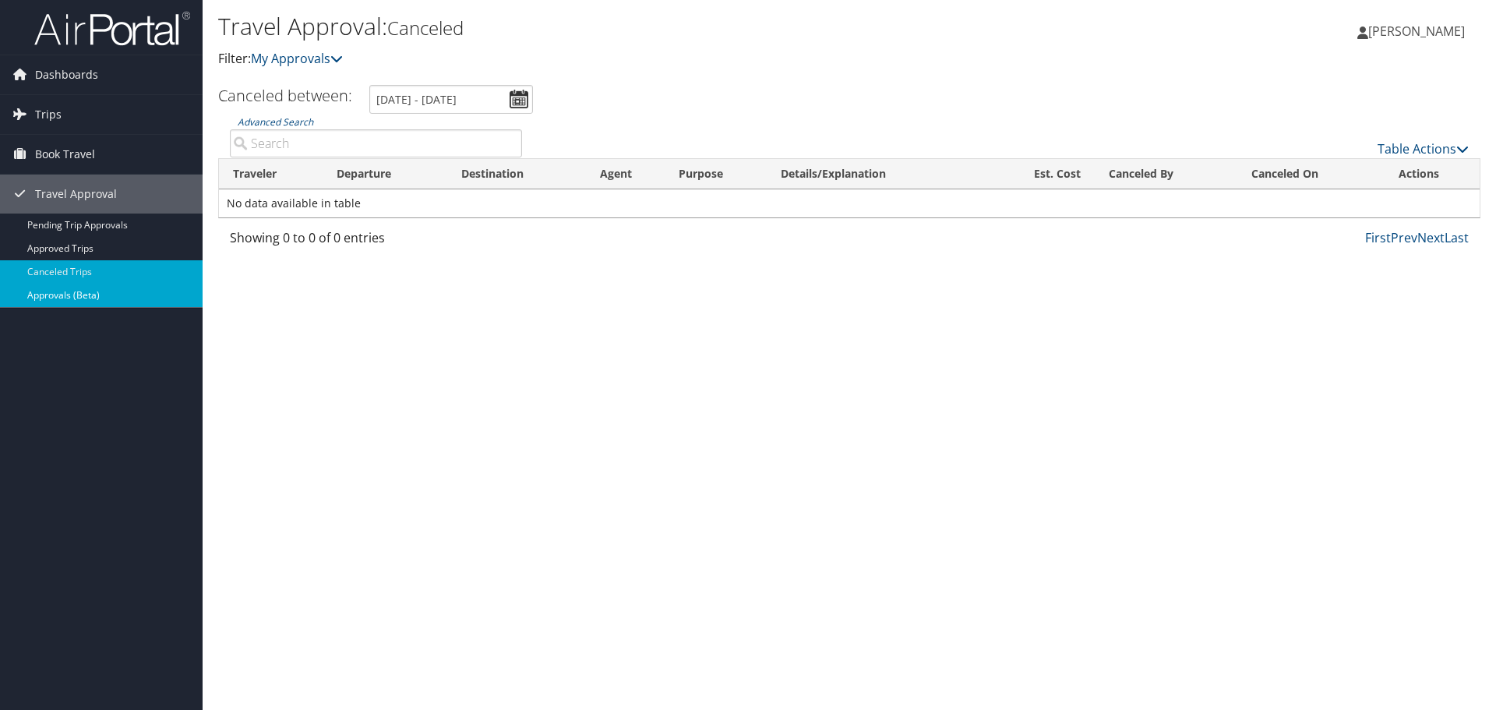
click at [64, 298] on link "Approvals (Beta)" at bounding box center [101, 295] width 203 height 23
click at [54, 111] on span "Trips" at bounding box center [48, 114] width 26 height 39
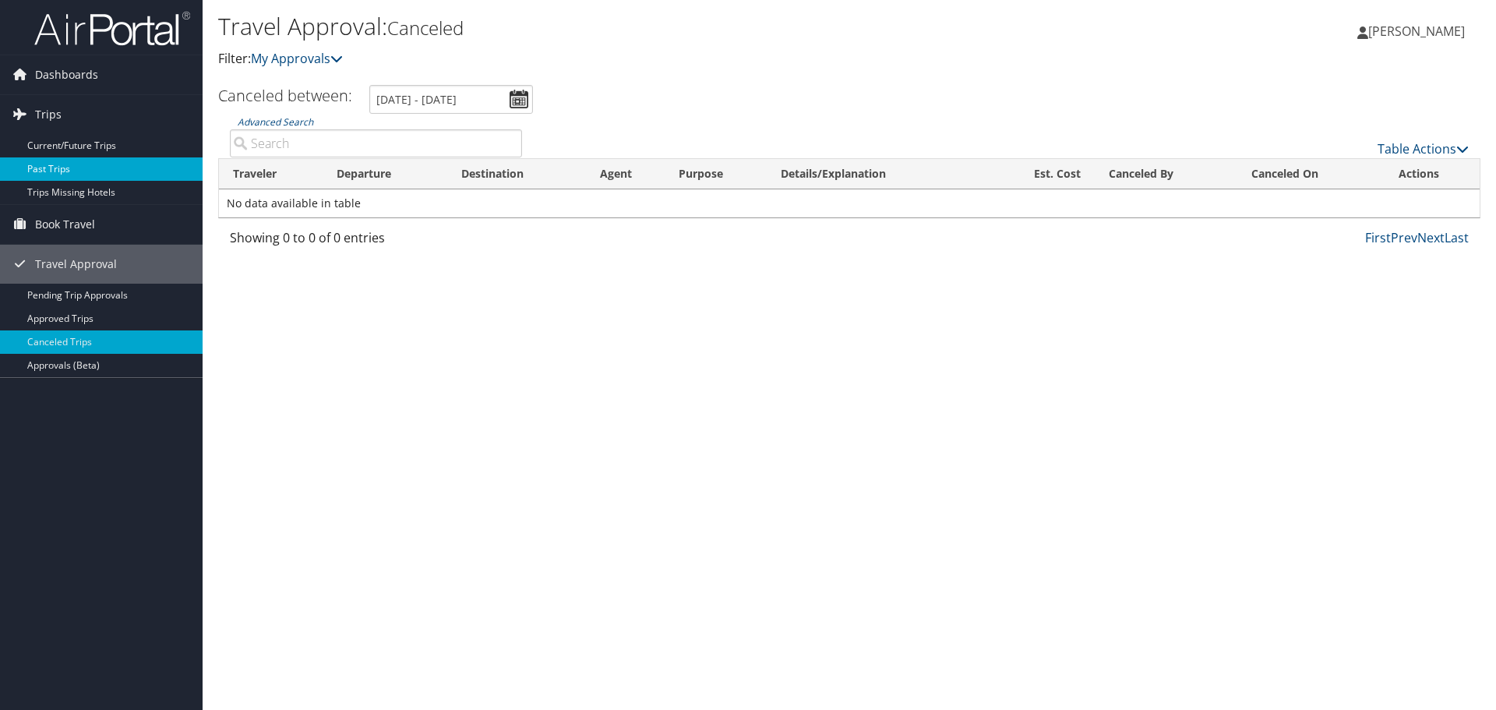
click at [58, 163] on link "Past Trips" at bounding box center [101, 168] width 203 height 23
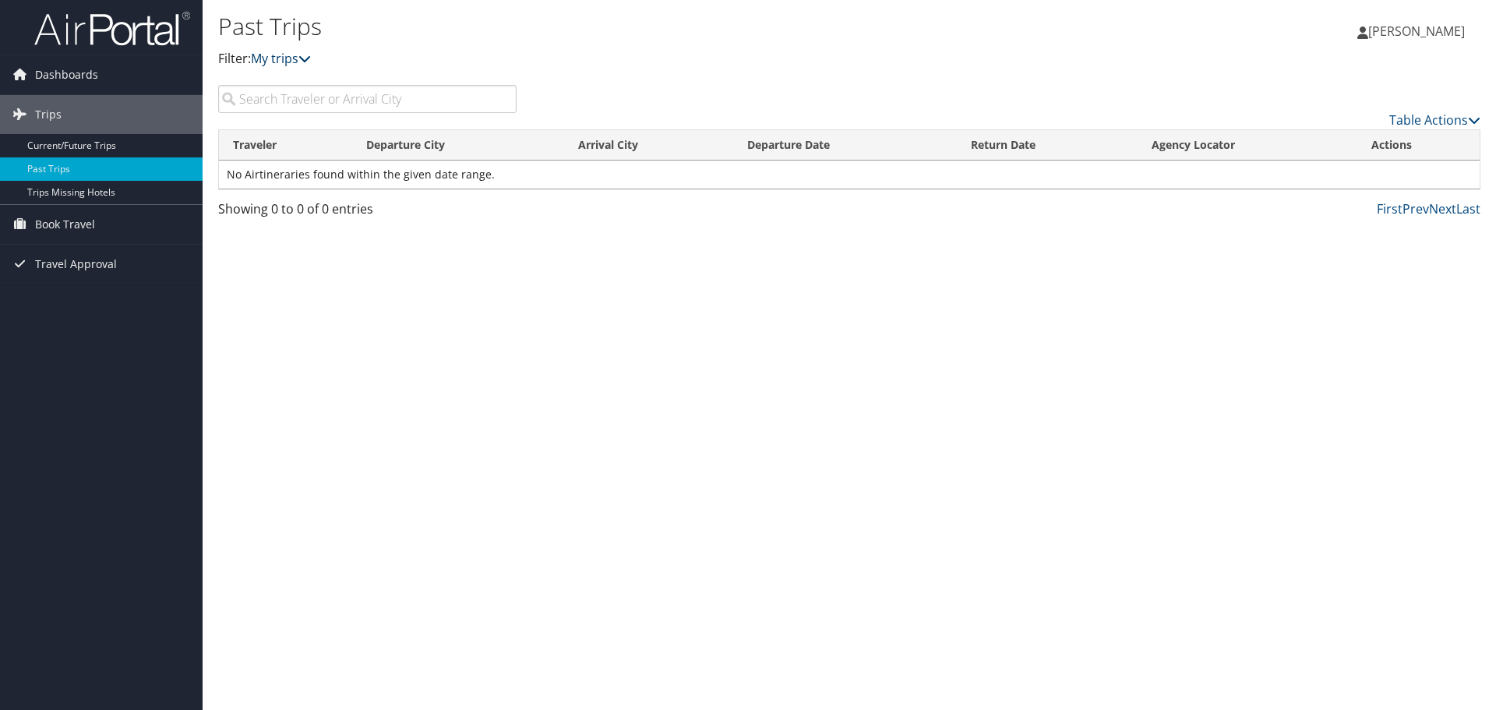
click at [311, 60] on icon at bounding box center [304, 58] width 12 height 12
click at [311, 56] on icon at bounding box center [304, 58] width 12 height 12
click at [101, 142] on link "Current/Future Trips" at bounding box center [101, 145] width 203 height 23
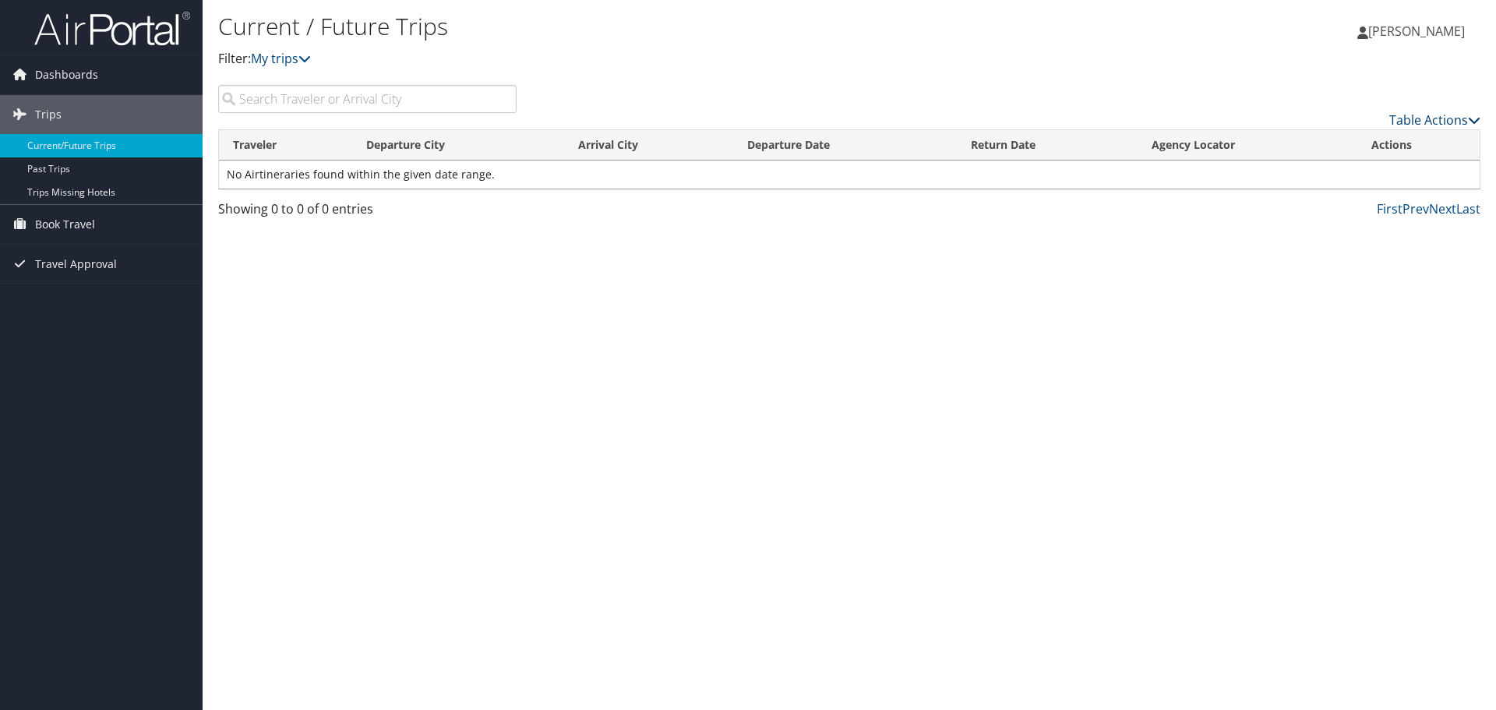
click at [1465, 118] on link "Table Actions" at bounding box center [1435, 119] width 91 height 17
click at [1326, 327] on div at bounding box center [748, 355] width 1496 height 710
click at [44, 192] on link "Trips Missing Hotels" at bounding box center [101, 192] width 203 height 23
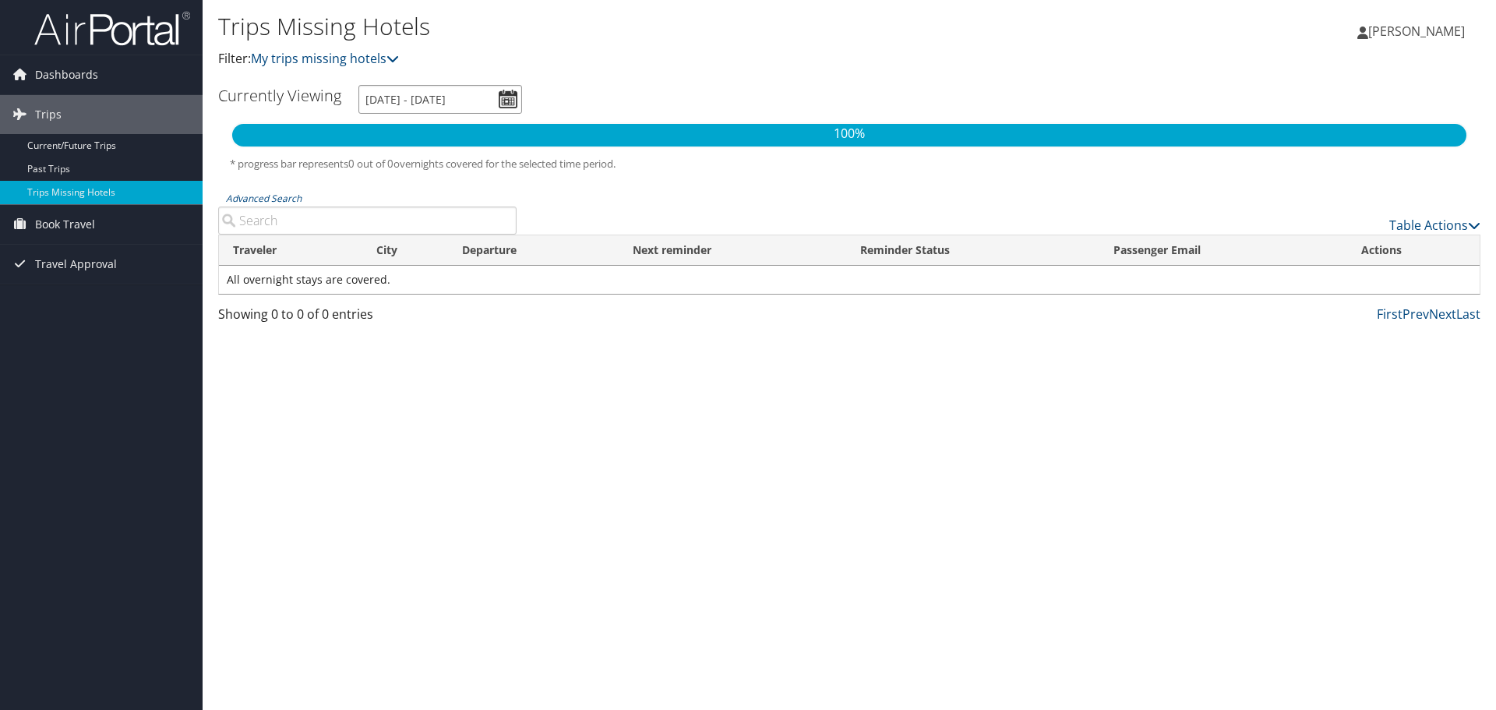
click at [504, 97] on input "[DATE] - [DATE]" at bounding box center [440, 99] width 164 height 29
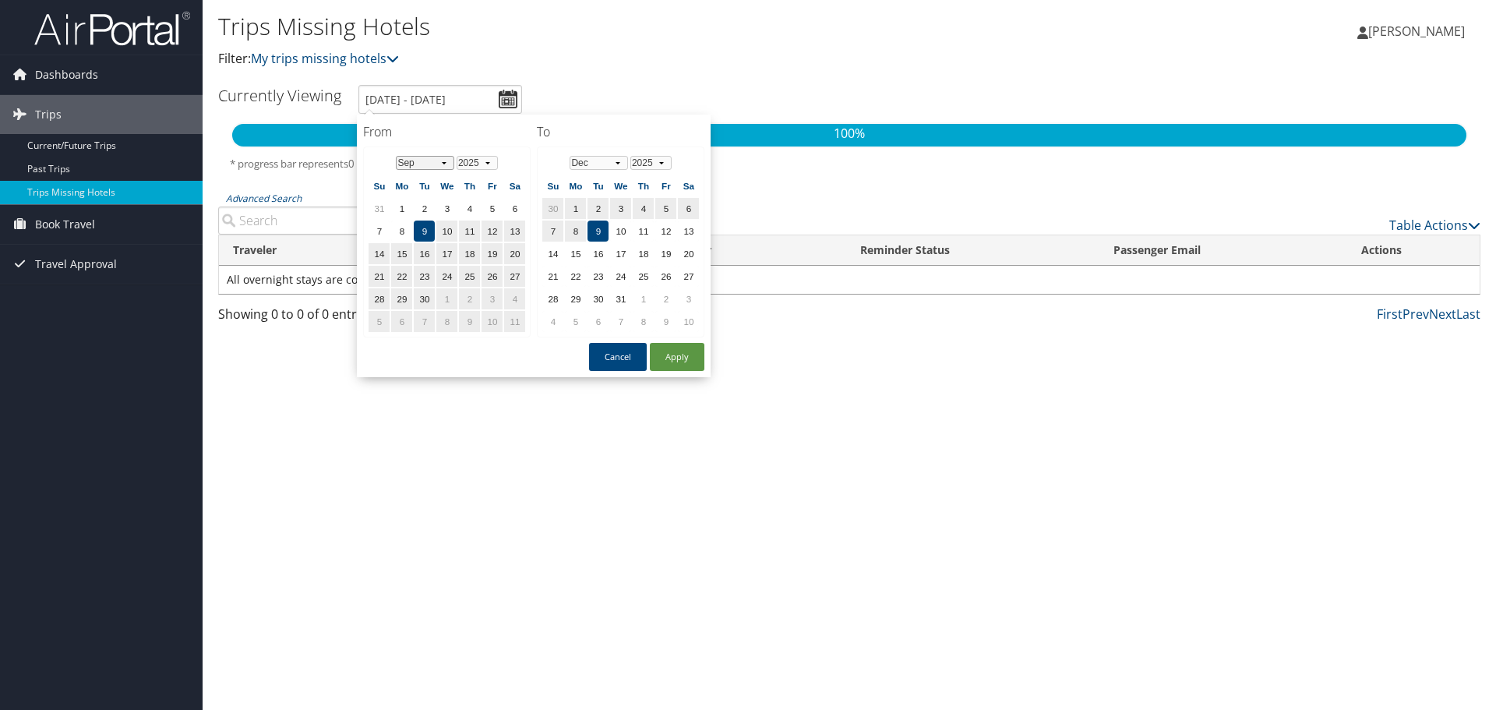
click at [449, 161] on select "Jan Feb Mar Apr May Jun [DATE] Aug Sep Oct Nov Dec" at bounding box center [425, 163] width 58 height 14
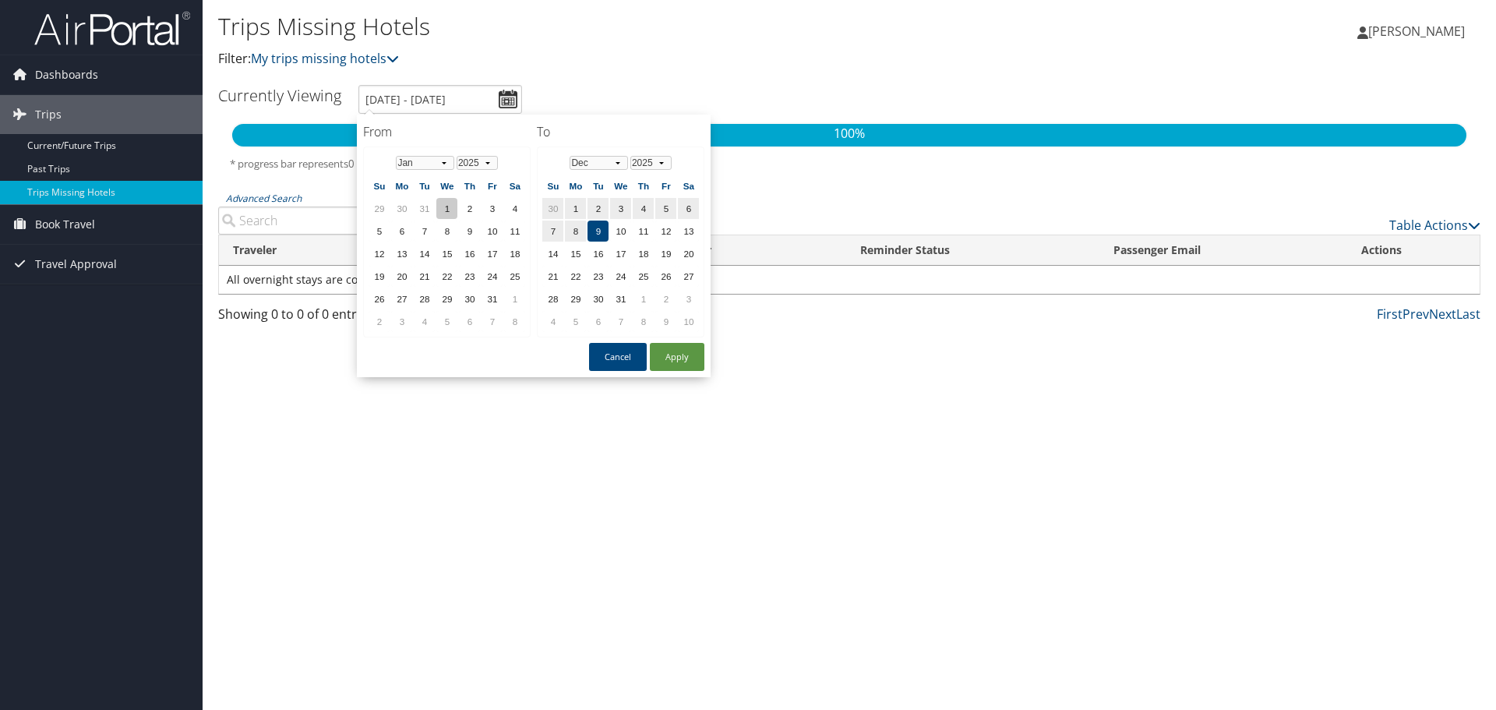
click at [446, 205] on td "1" at bounding box center [446, 208] width 21 height 21
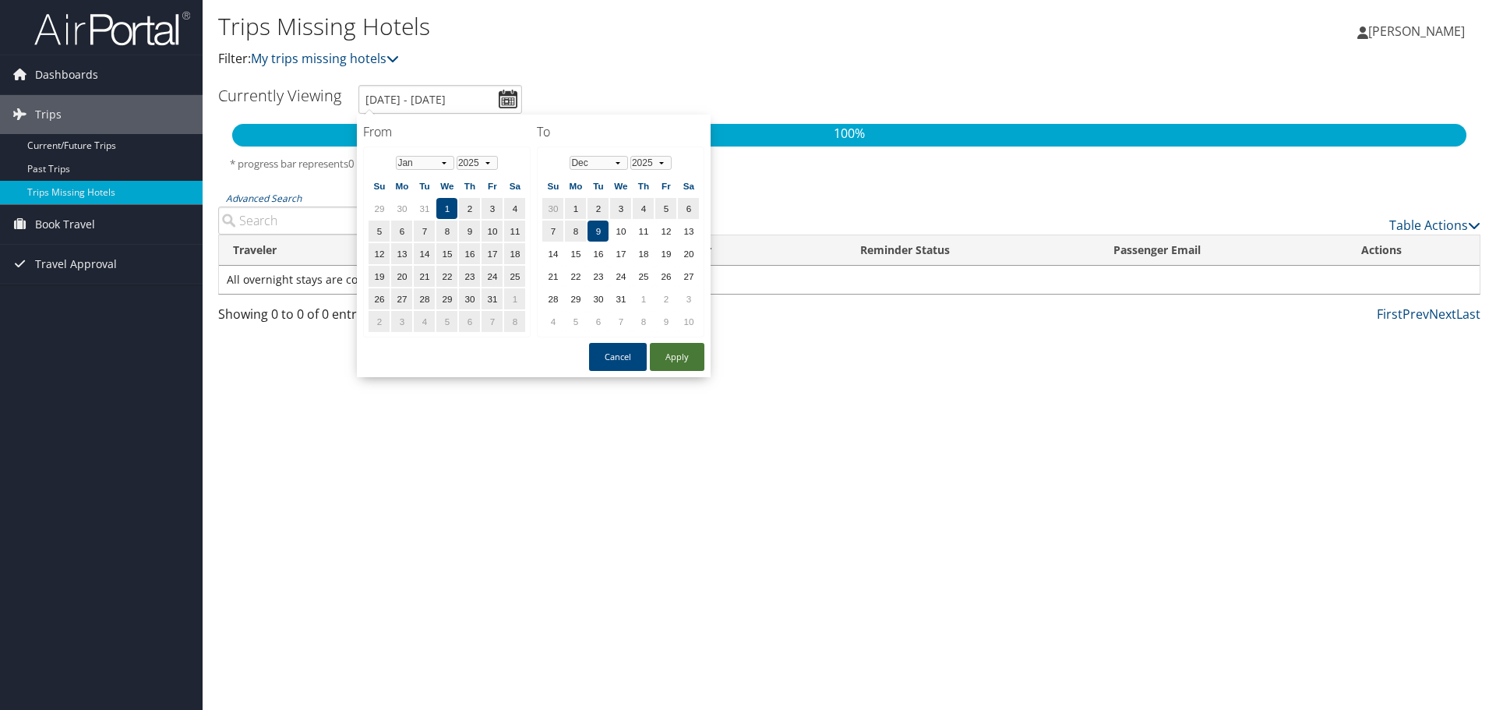
click at [689, 350] on button "Apply" at bounding box center [677, 357] width 55 height 28
type input "[DATE] - [DATE]"
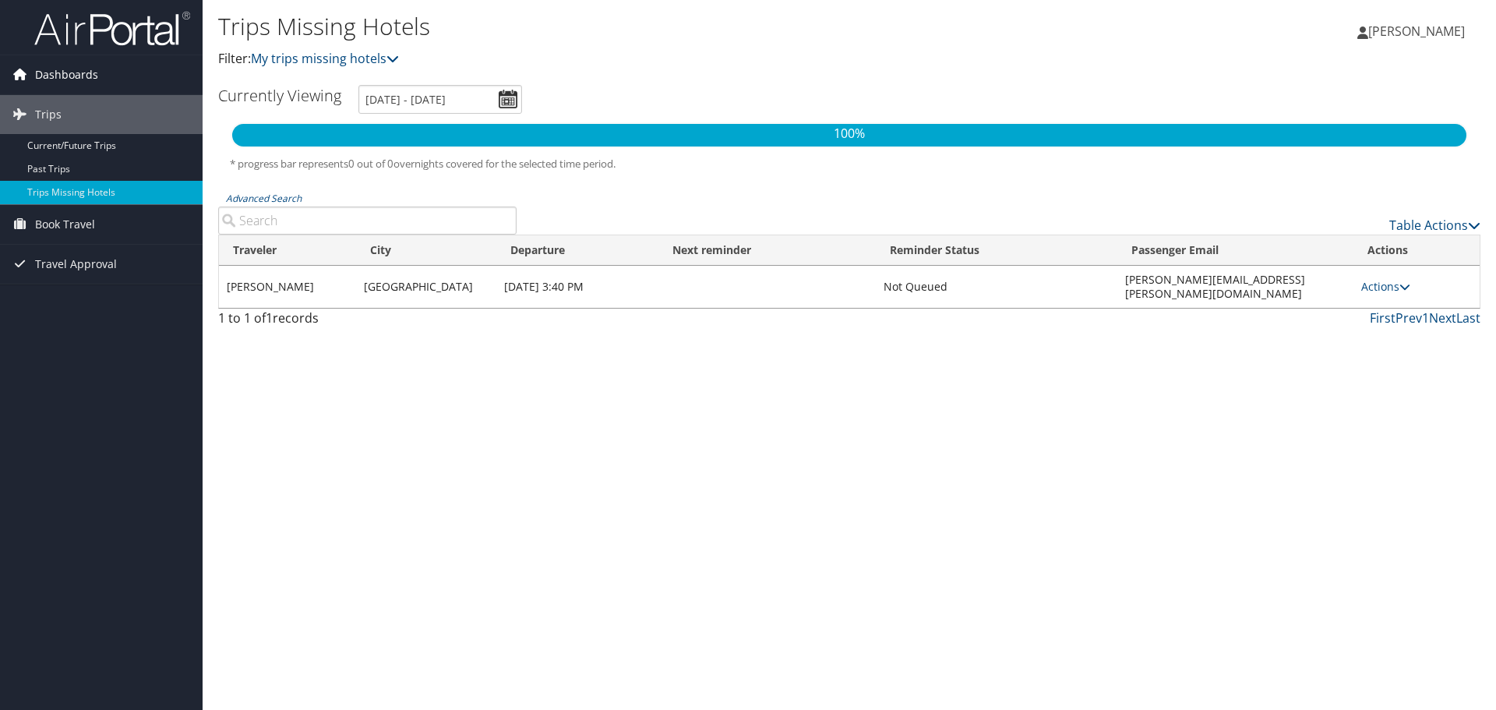
click at [78, 73] on span "Dashboards" at bounding box center [66, 74] width 63 height 39
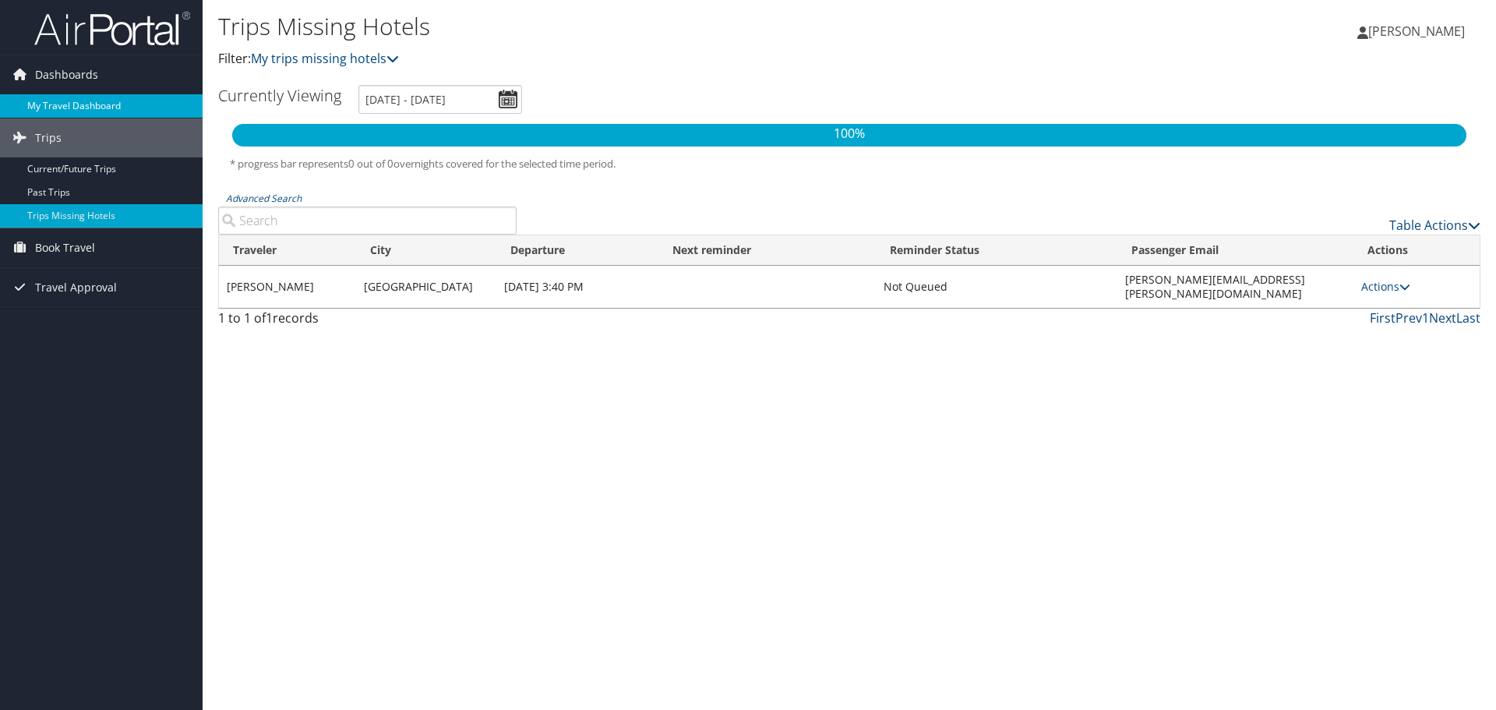
click at [66, 103] on link "My Travel Dashboard" at bounding box center [101, 105] width 203 height 23
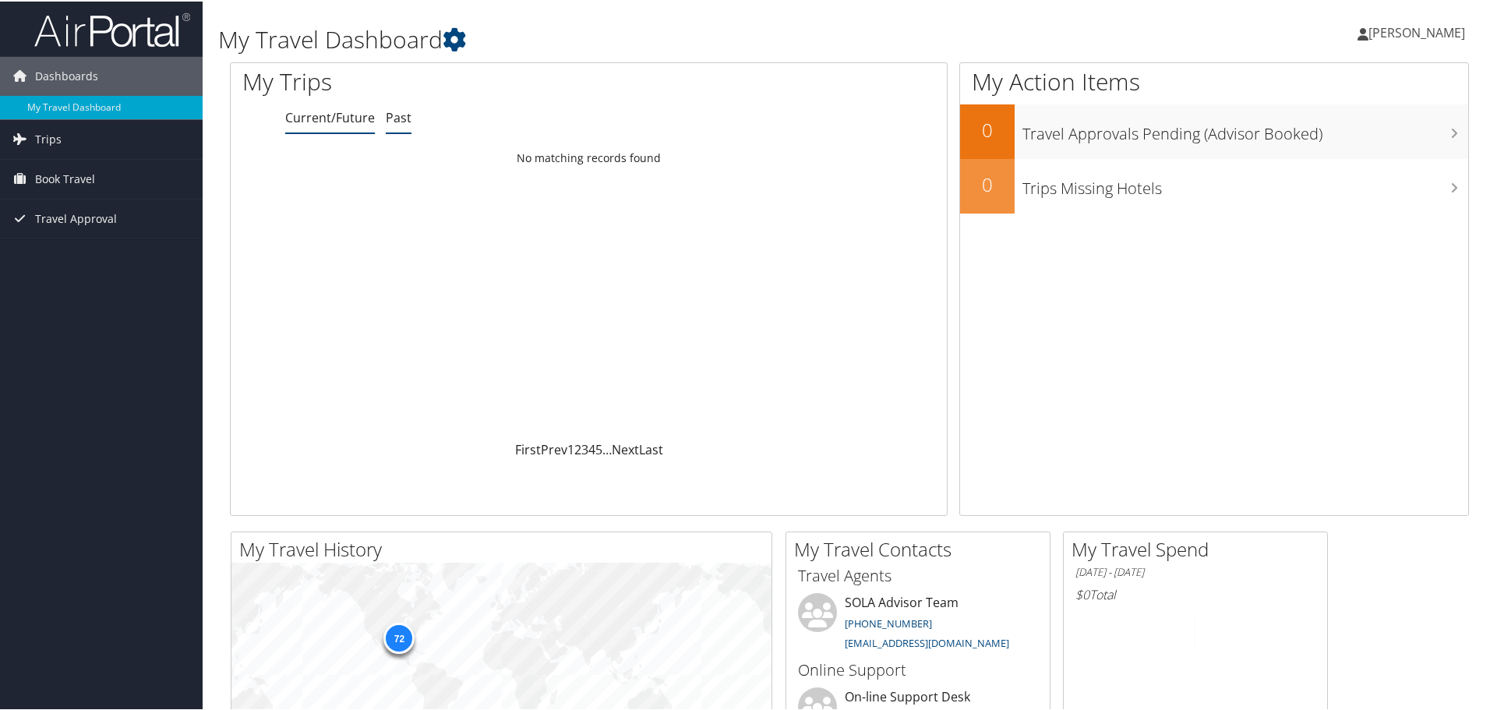
click at [408, 113] on link "Past" at bounding box center [399, 116] width 26 height 17
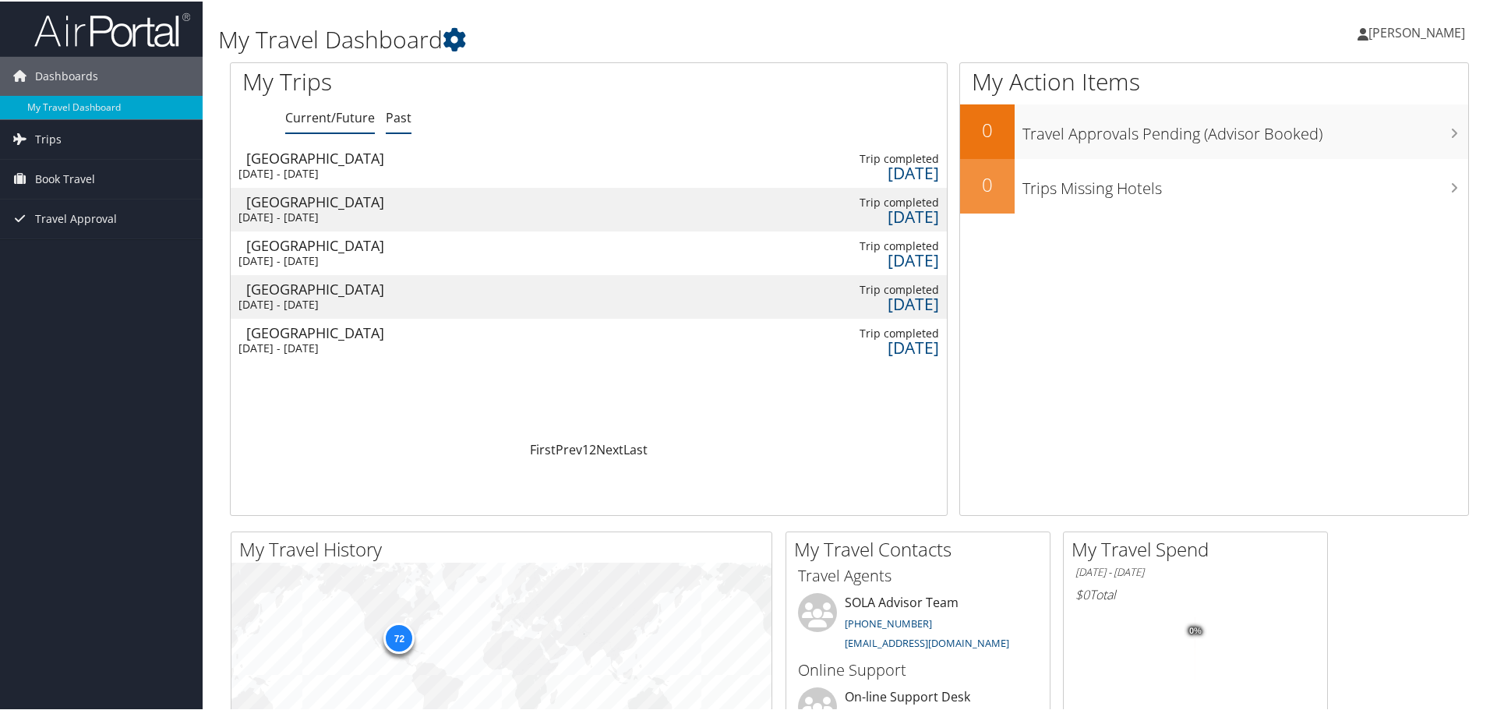
click at [339, 114] on link "Current/Future" at bounding box center [330, 116] width 90 height 17
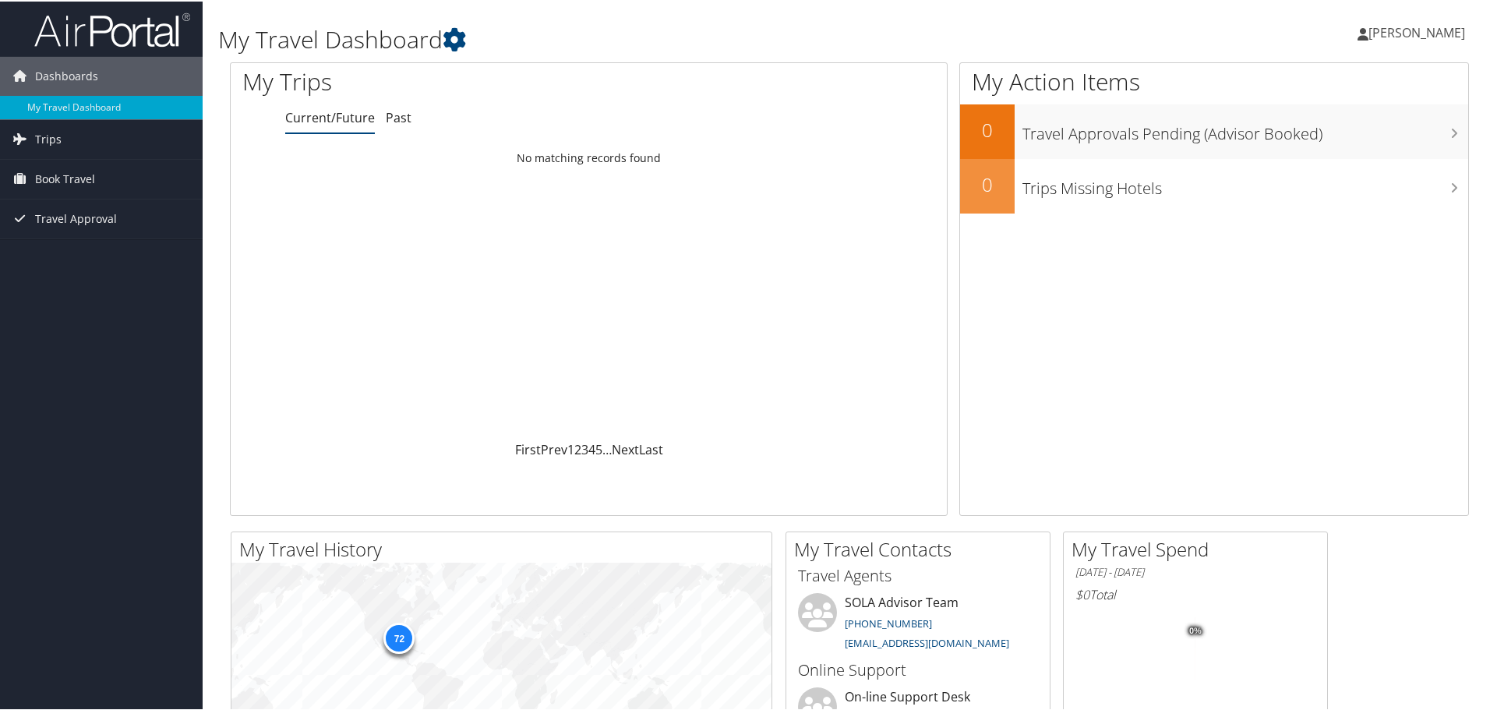
click at [409, 111] on ul "Current/Future Past" at bounding box center [616, 117] width 662 height 28
click at [391, 115] on link "Past" at bounding box center [399, 116] width 26 height 17
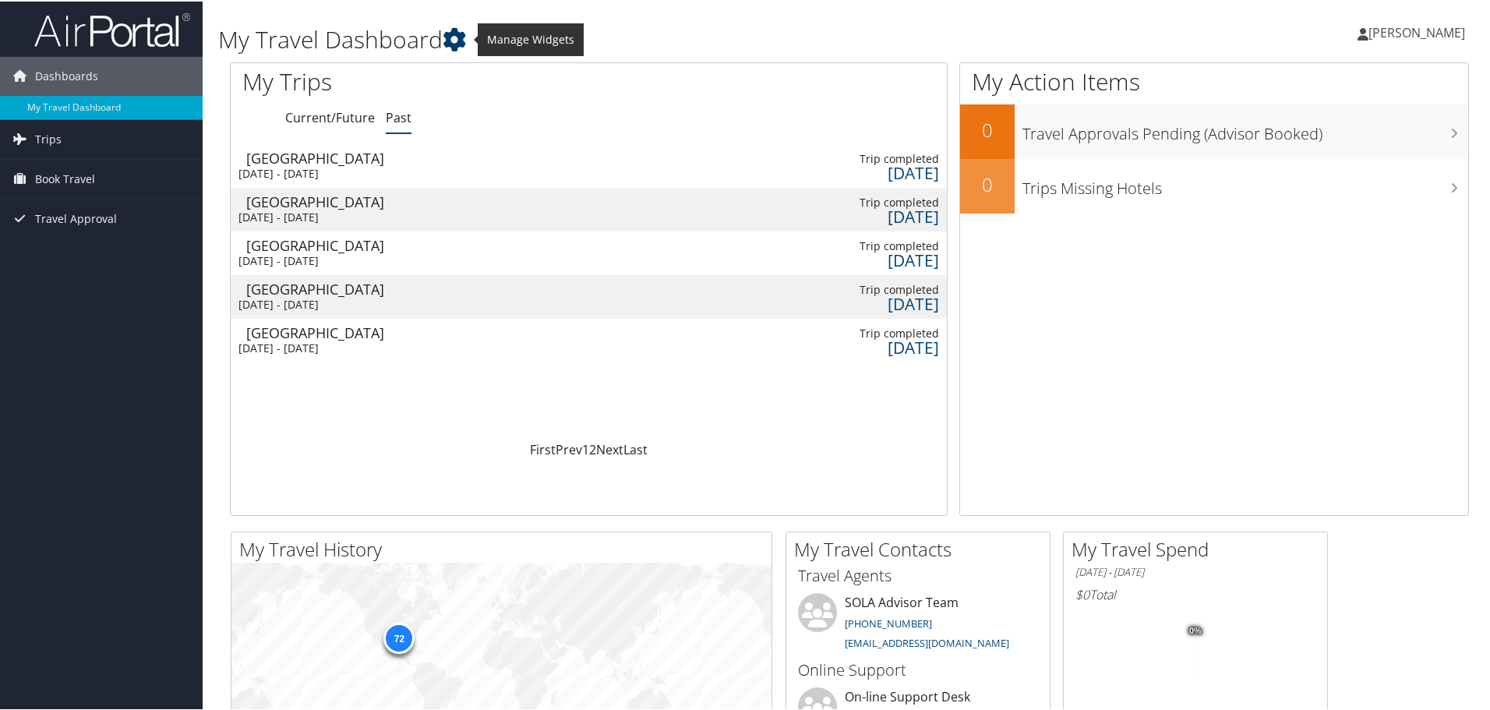
click at [453, 38] on icon at bounding box center [454, 37] width 23 height 23
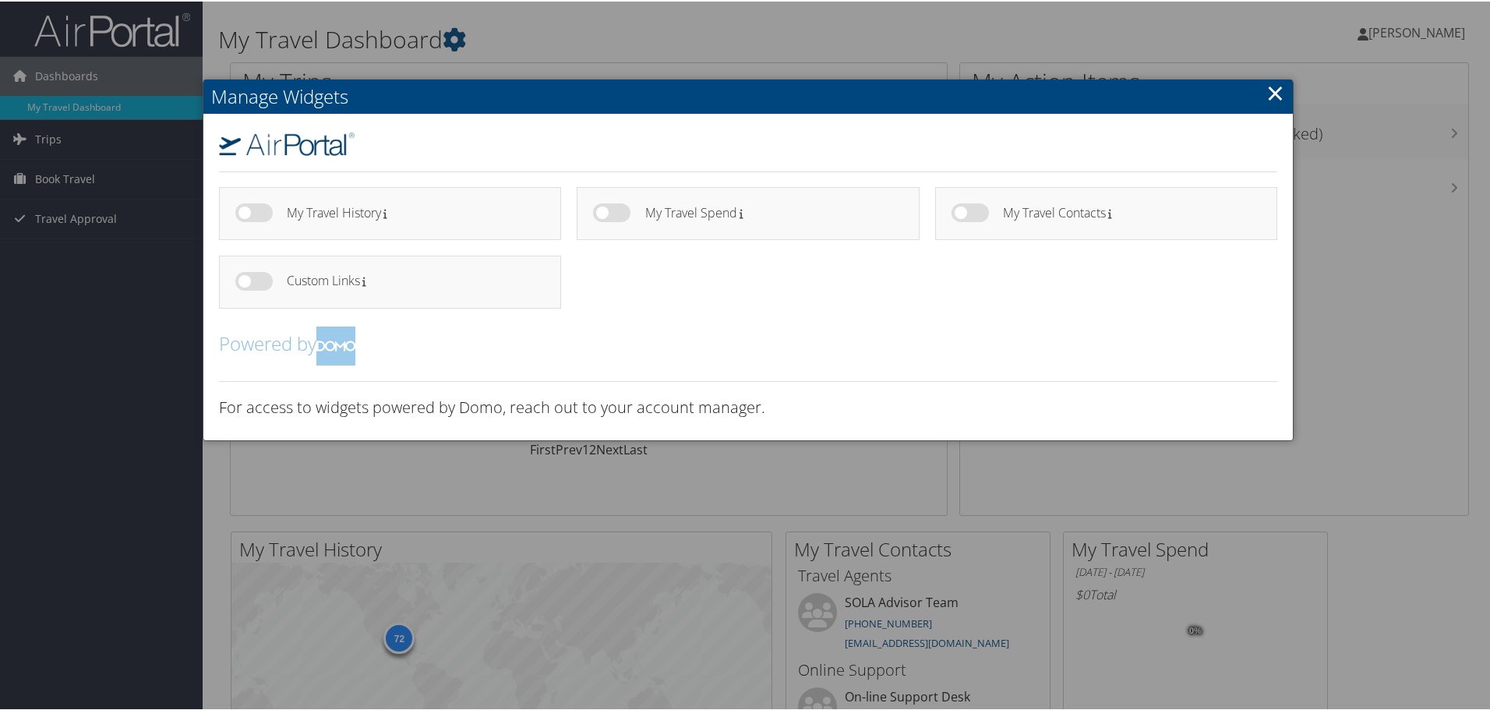
click at [1270, 92] on link "×" at bounding box center [1275, 91] width 18 height 31
